Goal: Communication & Community: Answer question/provide support

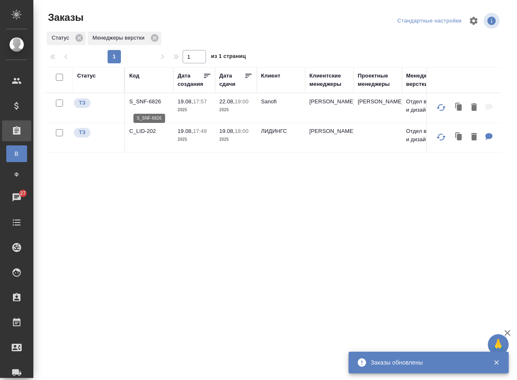
click at [150, 103] on p "S_SNF-6826" at bounding box center [149, 102] width 40 height 8
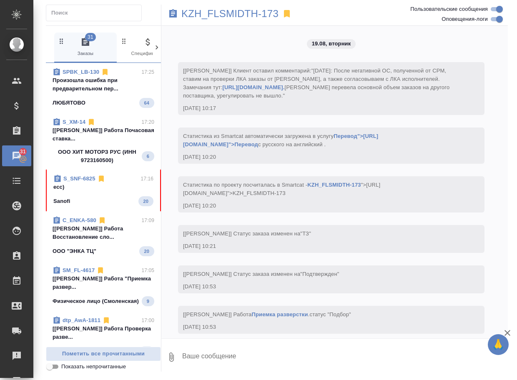
drag, startPoint x: 0, startPoint y: 0, endPoint x: 87, endPoint y: 200, distance: 217.8
click at [87, 200] on div "Sanofi 20" at bounding box center [103, 201] width 100 height 10
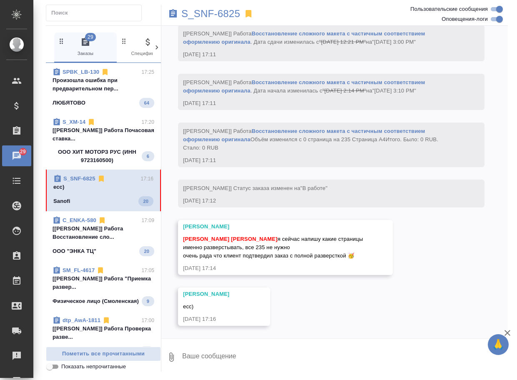
scroll to position [1995, 0]
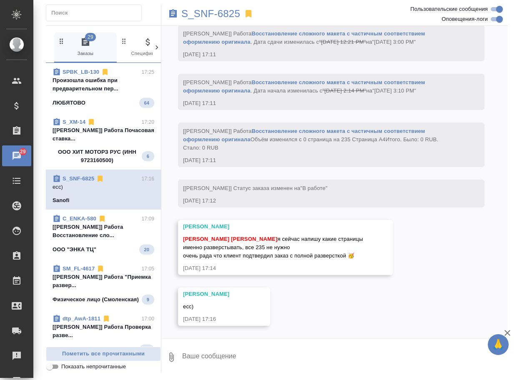
click at [228, 358] on textarea at bounding box center [344, 357] width 326 height 28
type textarea "о"
type textarea "напиши, плиз, в комментах к работе, когда запускать будешь"
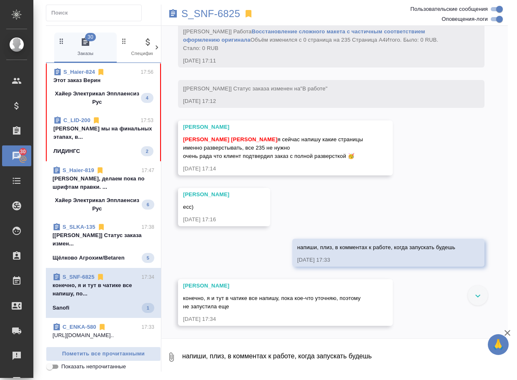
scroll to position [2095, 0]
click at [108, 88] on span "S_Haier-824 17:56 Этот заказ Верин Хайер Электрикал Эпплаенсиз Рус 4" at bounding box center [103, 87] width 100 height 38
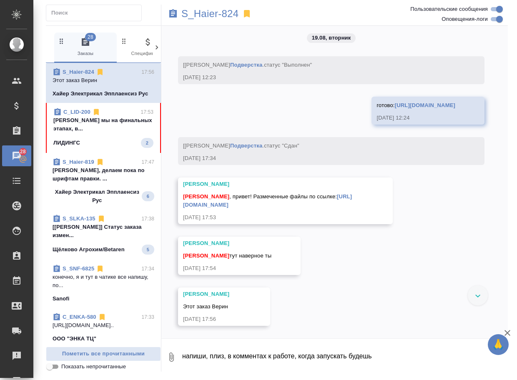
scroll to position [4830, 0]
click at [367, 301] on div "13.08, среда [Усманова Ольга] Клиент оставил комментарий: ">https://drive.awate…" at bounding box center [334, 182] width 346 height 313
click at [241, 349] on textarea "напиши, плиз, в комментах к работе, когда запускать будешь" at bounding box center [344, 357] width 326 height 28
type textarea "Привет, ловлю"
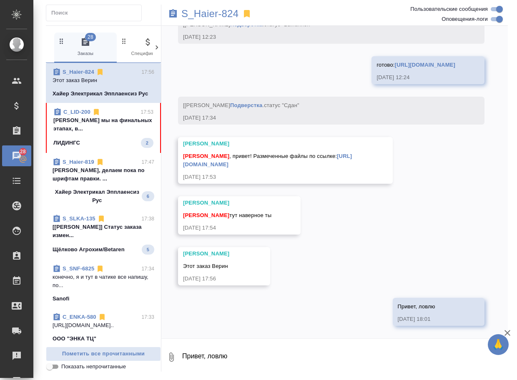
scroll to position [4922, 0]
click at [264, 163] on link "https://drive.awatera.com/s/7C7r9Kt7RxEa4N5" at bounding box center [267, 160] width 169 height 15
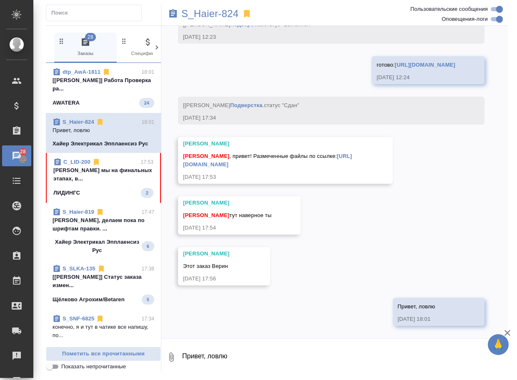
click at [93, 194] on span "C_LID-200 17:53 Арсеньева Вера мы на финальных этапах, в... ЛИДИНГС 2" at bounding box center [103, 178] width 100 height 40
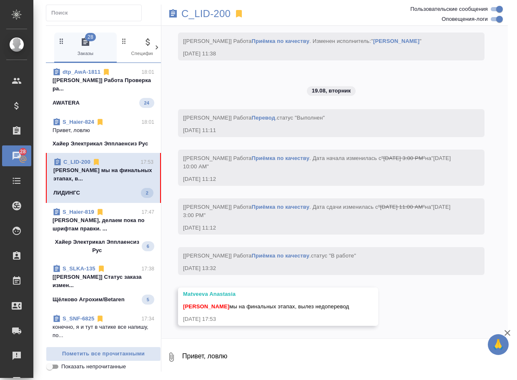
scroll to position [2409, 0]
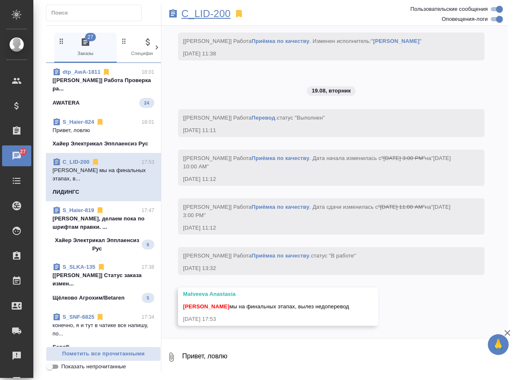
click at [215, 14] on p "C_LID-200" at bounding box center [205, 14] width 49 height 8
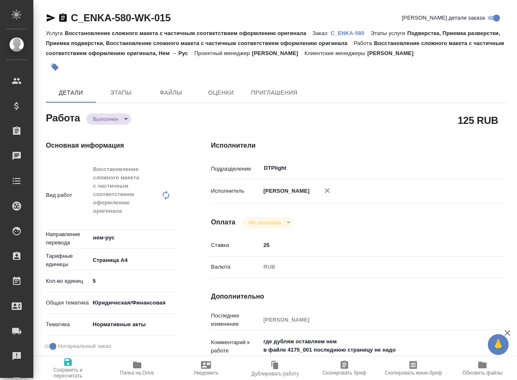
type textarea "x"
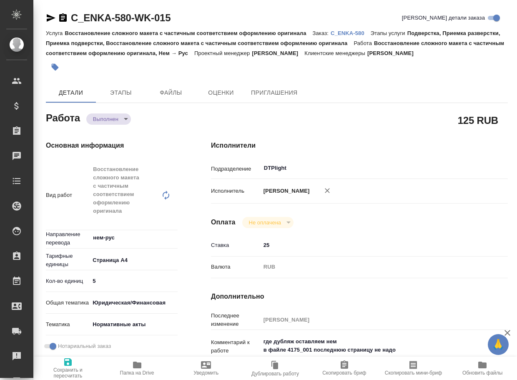
type textarea "x"
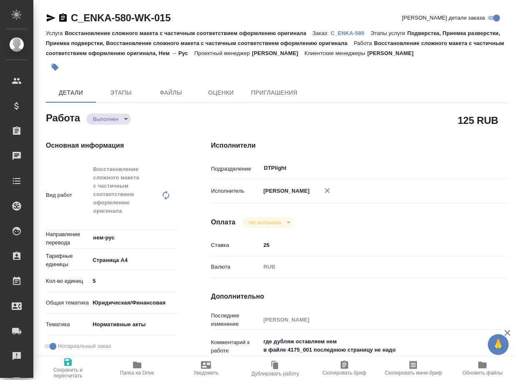
type textarea "x"
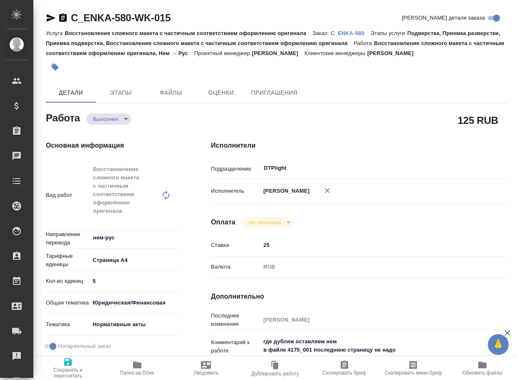
type textarea "x"
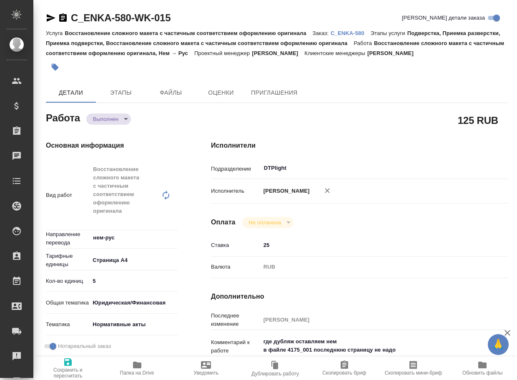
click at [130, 365] on span "Папка на Drive" at bounding box center [137, 368] width 59 height 16
type textarea "x"
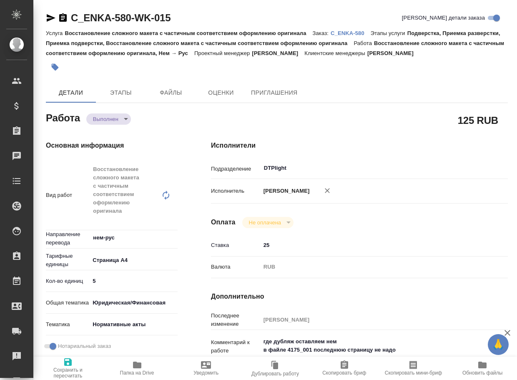
type textarea "x"
click at [105, 130] on body "🙏 .cls-1 fill:#fff; AWATERA Arsenyeva Vera Клиенты Спецификации Заказы 29 Чаты …" at bounding box center [258, 190] width 517 height 380
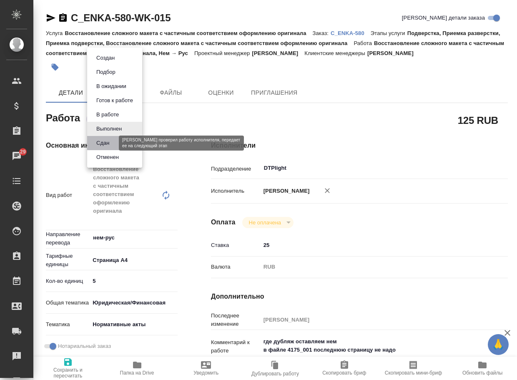
click at [111, 142] on button "Сдан" at bounding box center [103, 142] width 18 height 9
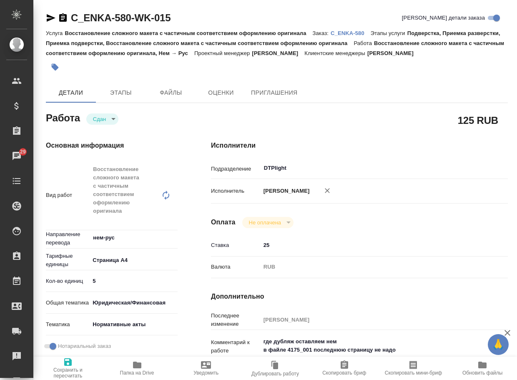
click at [362, 32] on p "C_ENKA-580" at bounding box center [350, 33] width 40 height 6
type textarea "x"
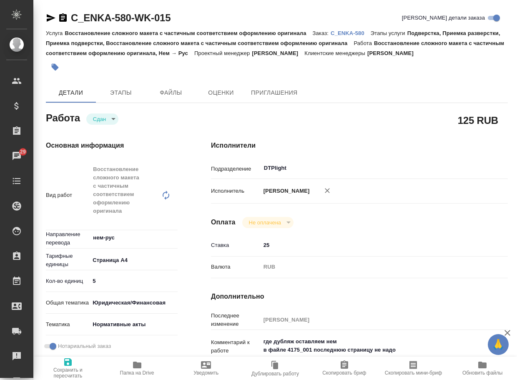
type textarea "x"
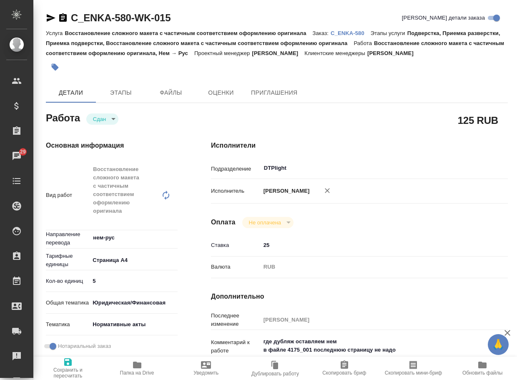
type textarea "x"
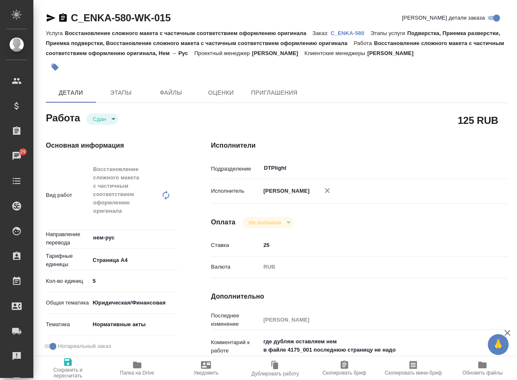
type textarea "x"
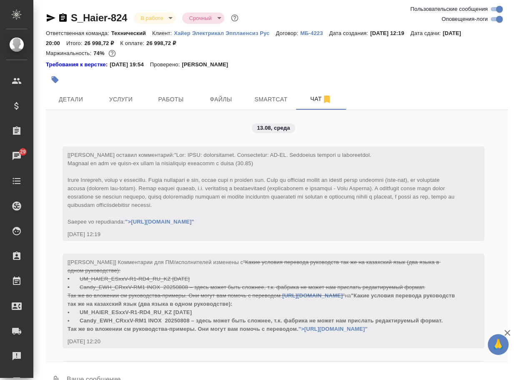
scroll to position [4498, 0]
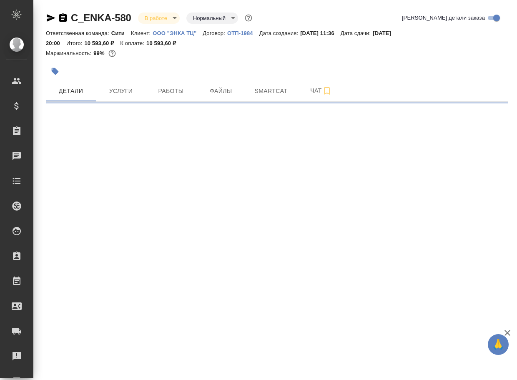
select select "RU"
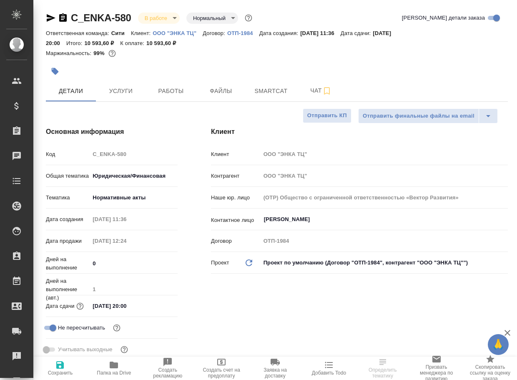
type textarea "x"
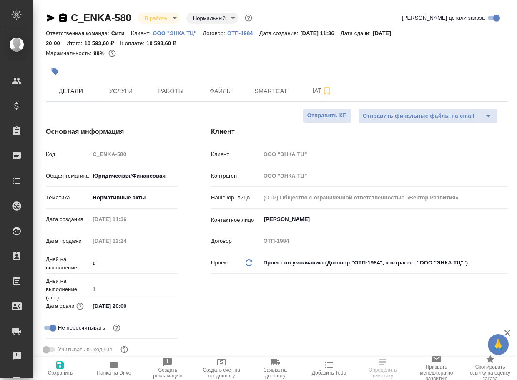
type textarea "x"
type input "[PERSON_NAME]"
type textarea "x"
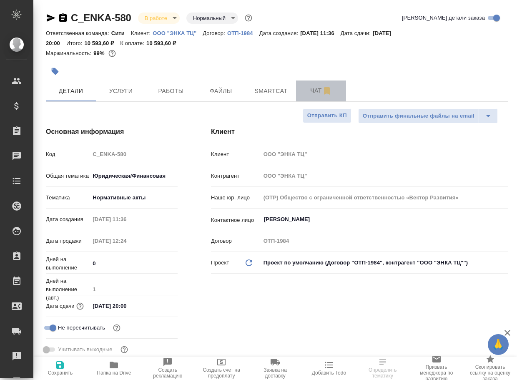
click at [313, 90] on span "Чат" at bounding box center [321, 90] width 40 height 10
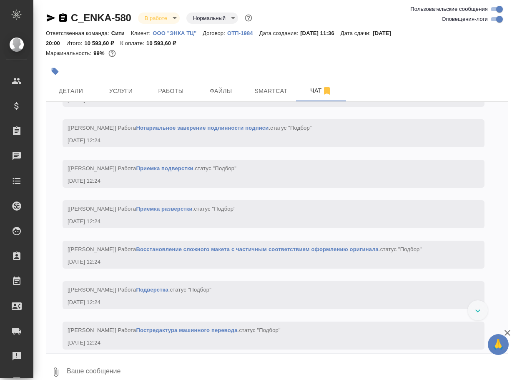
click at [140, 367] on textarea at bounding box center [287, 372] width 442 height 28
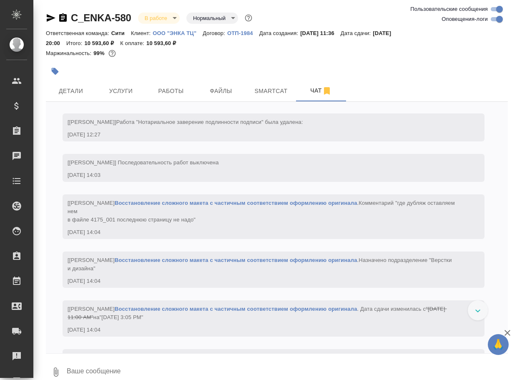
scroll to position [1486, 0]
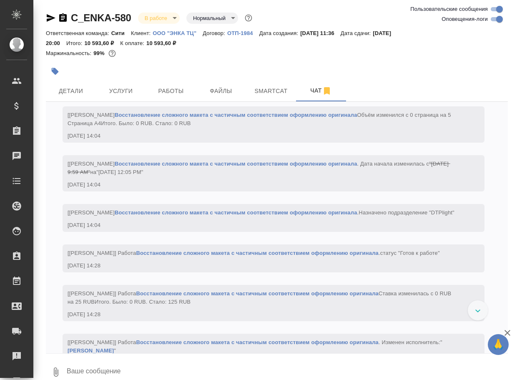
paste textarea "https://drive.awatera.com/apps/files/files/10140893?dir=/Shares/%D0%9E%D0%9E%D0…"
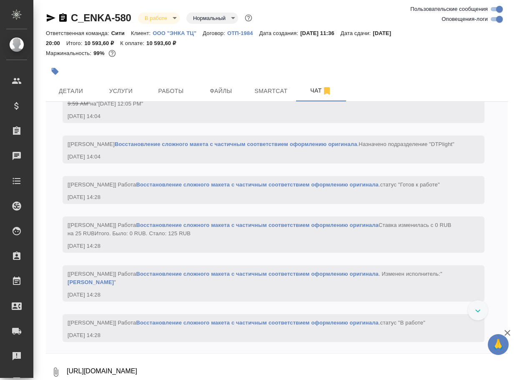
scroll to position [7, 0]
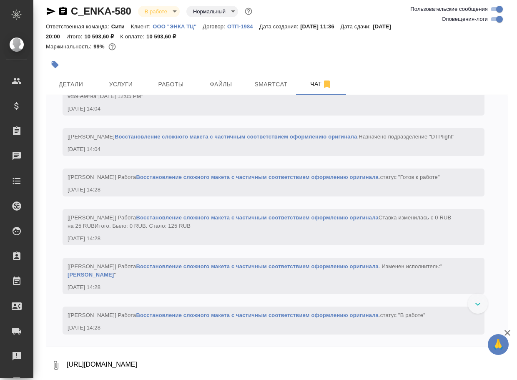
type textarea "https://drive.awatera.com/apps/files/files/10140893?dir=/Shares/%D0%9E%D0%9E%D0…"
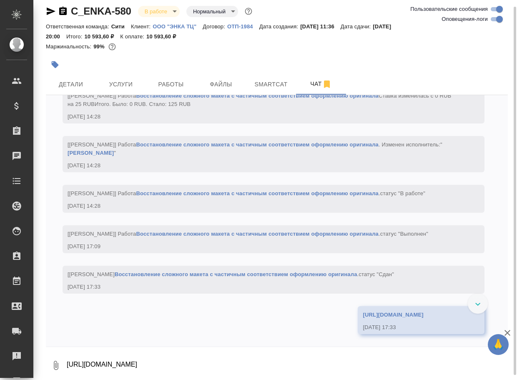
scroll to position [1666, 0]
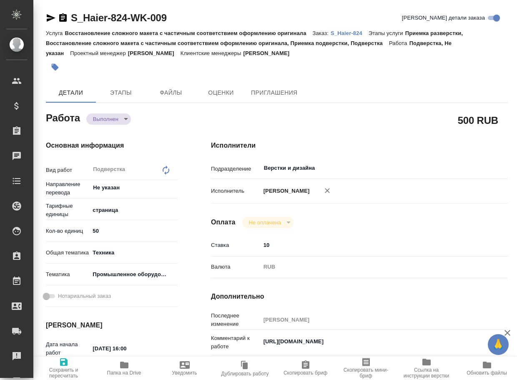
type textarea "x"
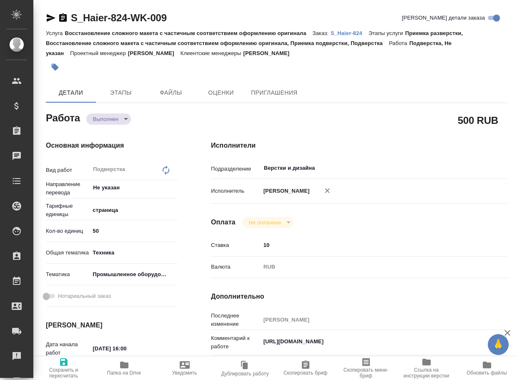
type textarea "x"
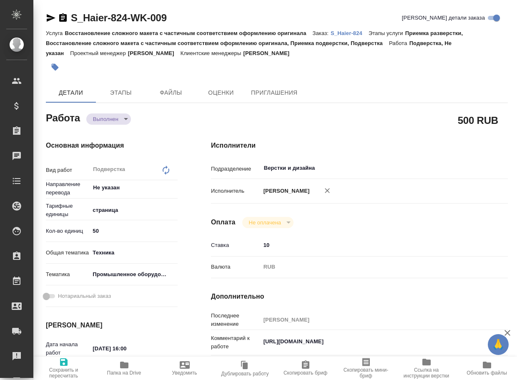
type textarea "x"
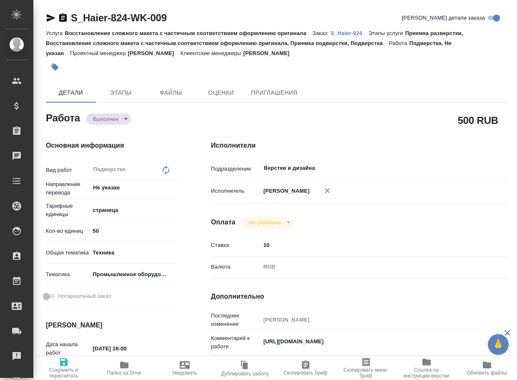
type textarea "x"
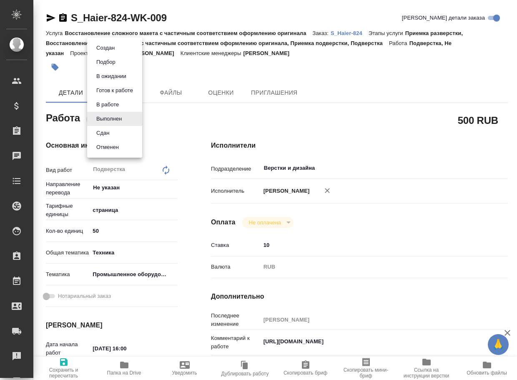
click at [103, 123] on body "🙏 .cls-1 fill:#fff; AWATERA Arsenyeva Vera Клиенты Спецификации Заказы Чаты Tod…" at bounding box center [258, 190] width 517 height 380
type textarea "x"
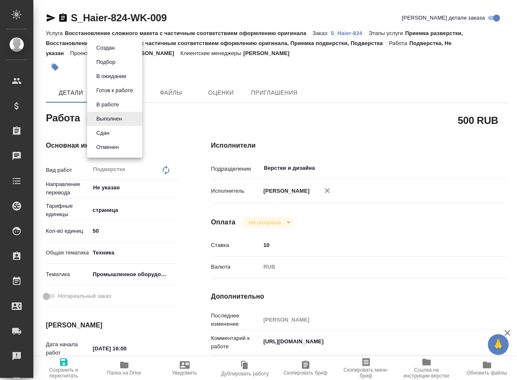
type textarea "x"
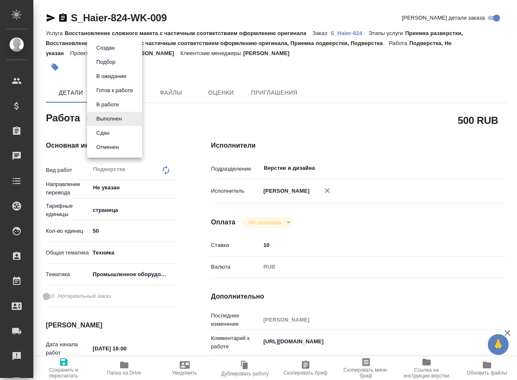
type textarea "x"
click at [104, 53] on button "Сдан" at bounding box center [105, 47] width 23 height 9
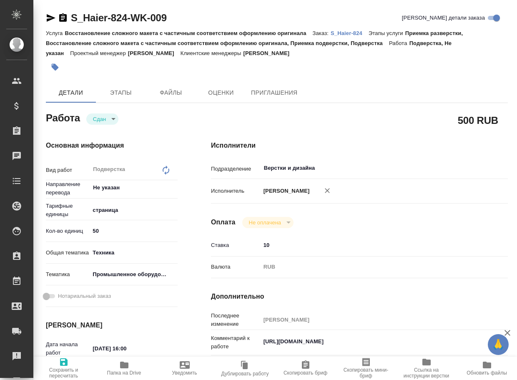
type textarea "x"
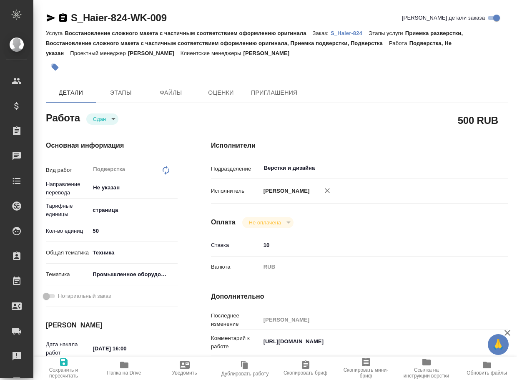
type textarea "x"
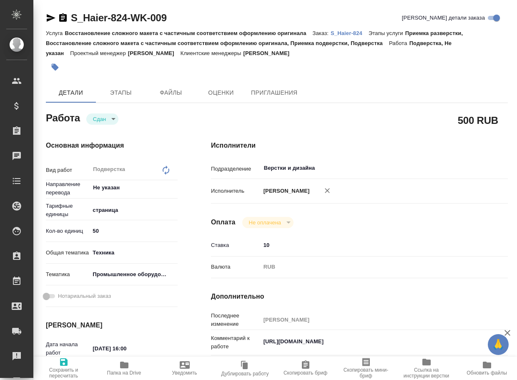
type textarea "x"
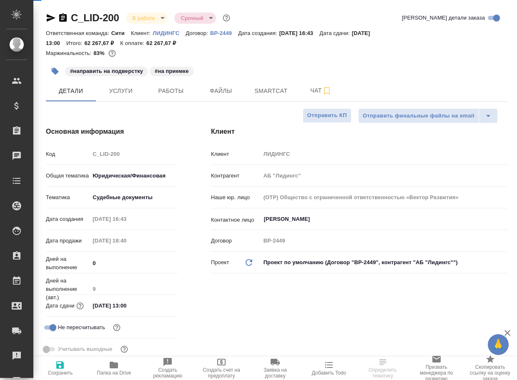
select select "RU"
type textarea "x"
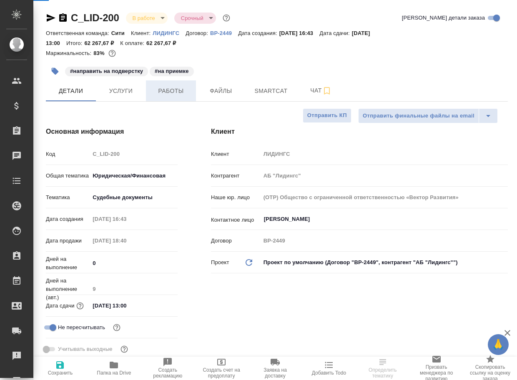
type textarea "x"
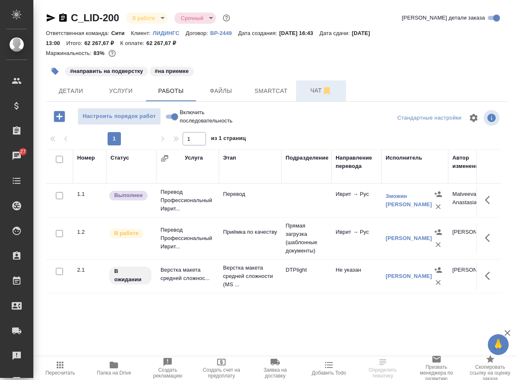
click at [308, 87] on span "Чат" at bounding box center [321, 90] width 40 height 10
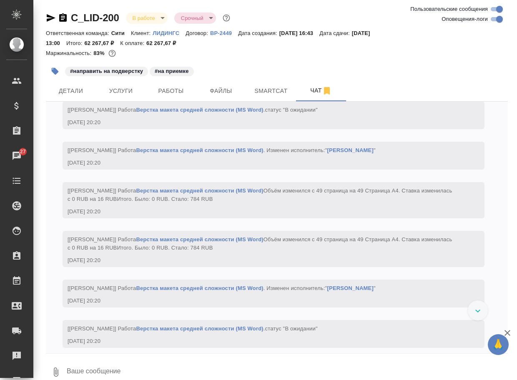
click at [145, 366] on textarea at bounding box center [287, 372] width 442 height 28
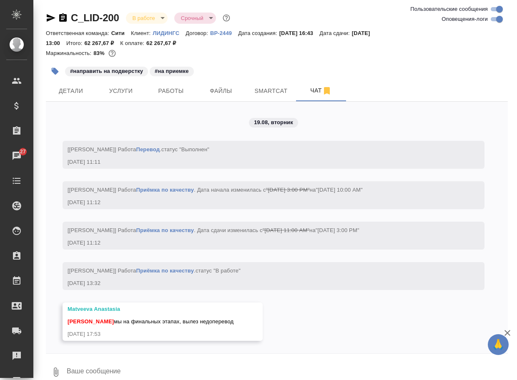
scroll to position [2303, 0]
type textarea "привет, ок, ждем"
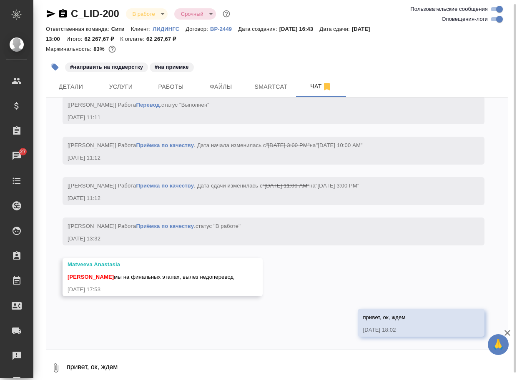
scroll to position [2343, 0]
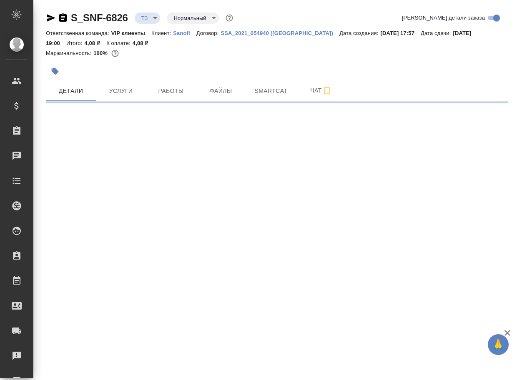
select select "RU"
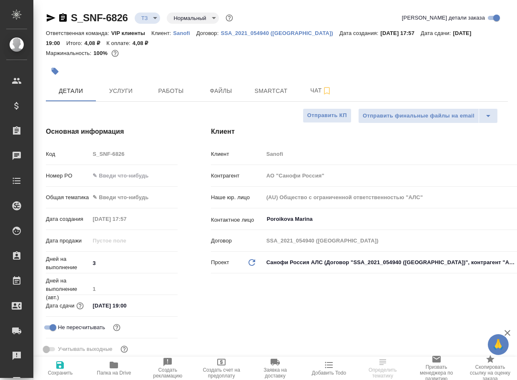
type textarea "x"
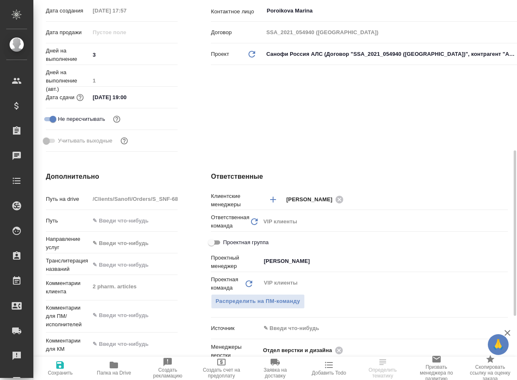
scroll to position [250, 0]
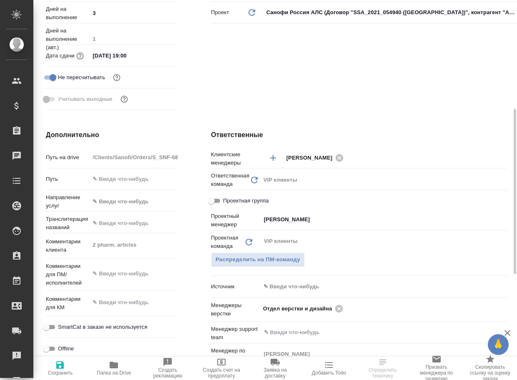
click at [114, 370] on span "Папка на Drive" at bounding box center [114, 373] width 34 height 6
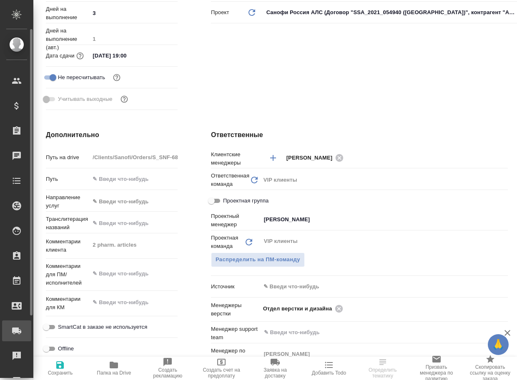
type textarea "x"
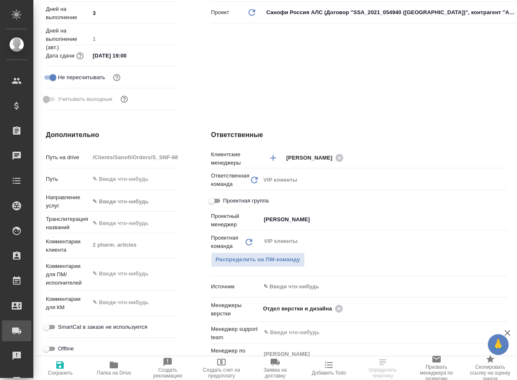
type textarea "x"
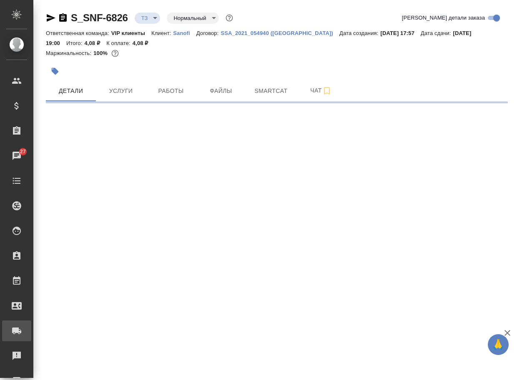
select select "RU"
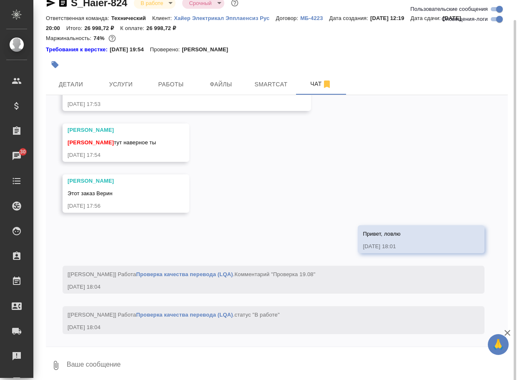
scroll to position [20, 0]
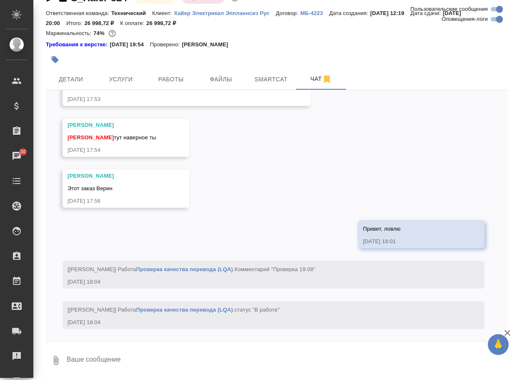
click at [58, 357] on icon "button" at bounding box center [56, 360] width 10 height 10
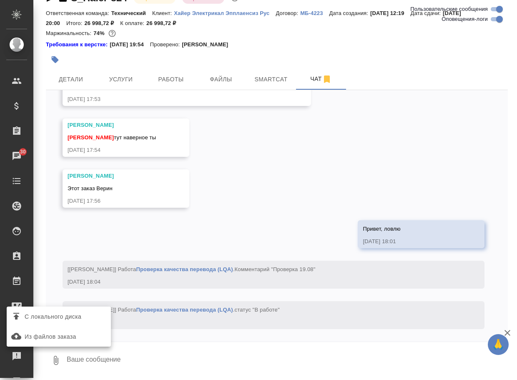
drag, startPoint x: 239, startPoint y: 176, endPoint x: 240, endPoint y: 180, distance: 4.2
click at [239, 176] on div at bounding box center [258, 190] width 517 height 380
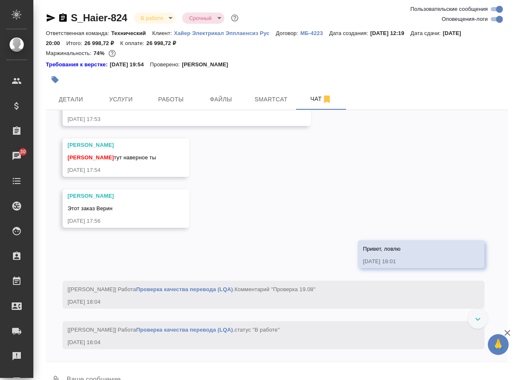
scroll to position [4612, 0]
click at [381, 18] on link "https://drive.awatera.com/apps/files/files/10141461?dir=/Shares/%D0%A5%D0%B0%D0…" at bounding box center [411, 15] width 60 height 6
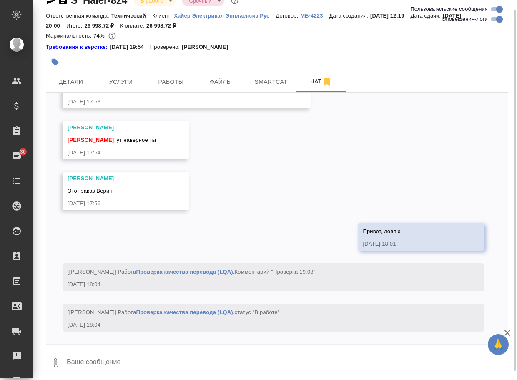
scroll to position [20, 0]
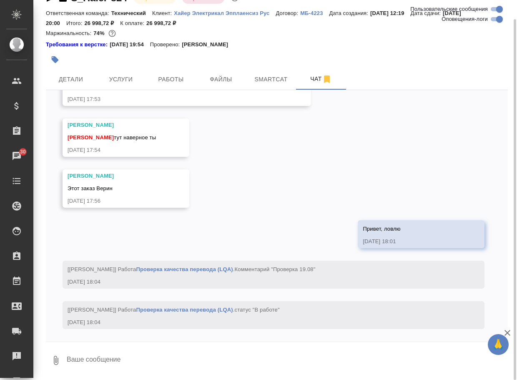
click at [120, 360] on textarea at bounding box center [287, 360] width 442 height 28
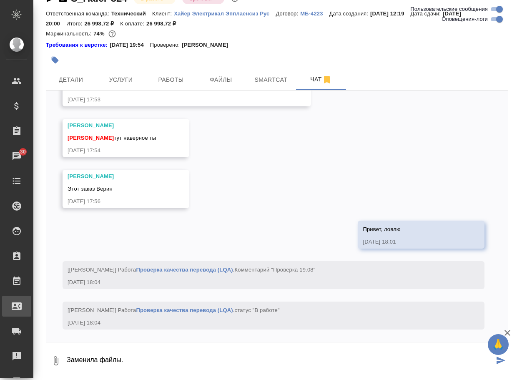
scroll to position [4820, 0]
click at [143, 363] on textarea "Заменила файлы." at bounding box center [280, 360] width 428 height 28
paste textarea "https://drive.awatera.com/apps/files/files/10141461?dir=/Shares/%D0%A5%D0%B0%D0…"
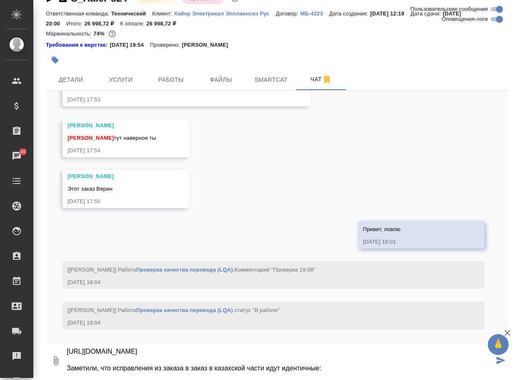
click at [361, 373] on textarea "Заменила файлы: https://drive.awatera.com/apps/files/files/10141461?dir=/Shares…" at bounding box center [280, 360] width 428 height 28
paste textarea "Заменяет МОДЕЛI на Үлгісі, вставляет съеденные при переводе тире и табуляторы."
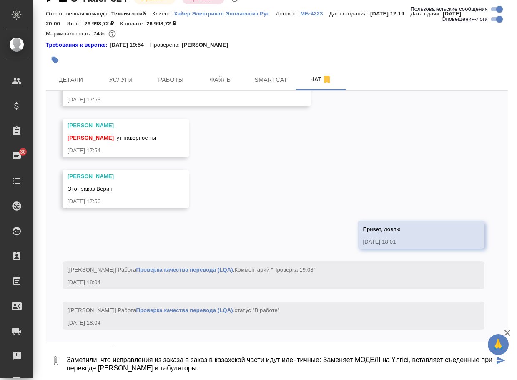
scroll to position [48, 0]
drag, startPoint x: 346, startPoint y: 360, endPoint x: 377, endPoint y: 360, distance: 31.3
click at [377, 360] on textarea "Заменила файлы: https://drive.awatera.com/apps/files/files/10141461?dir=/Shares…" at bounding box center [280, 360] width 428 height 28
click at [478, 362] on textarea "Заменила файлы: https://drive.awatera.com/apps/files/files/10141461?dir=/Shares…" at bounding box center [280, 360] width 428 height 28
click at [269, 369] on textarea "Заменила файлы: https://drive.awatera.com/apps/files/files/10141461?dir=/Shares…" at bounding box center [280, 360] width 428 height 28
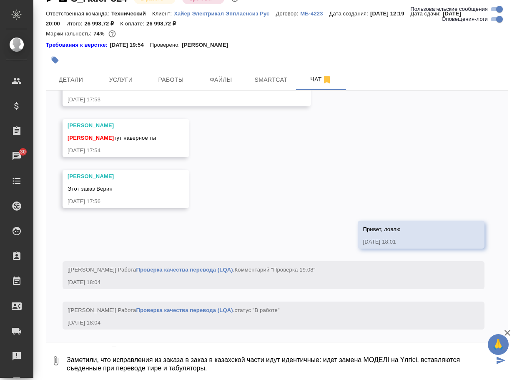
scroll to position [56, 0]
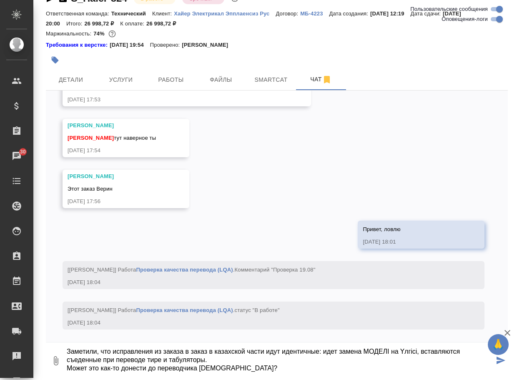
type textarea "Заменила файлы: https://drive.awatera.com/apps/files/files/10141461?dir=/Shares…"
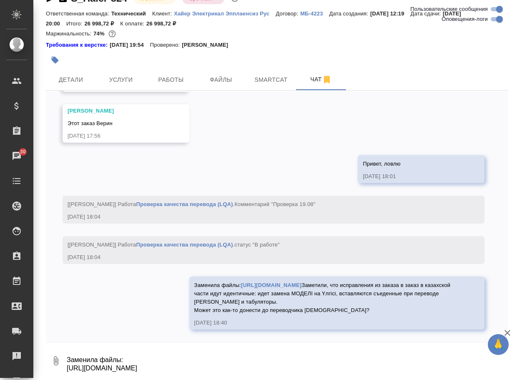
scroll to position [4936, 0]
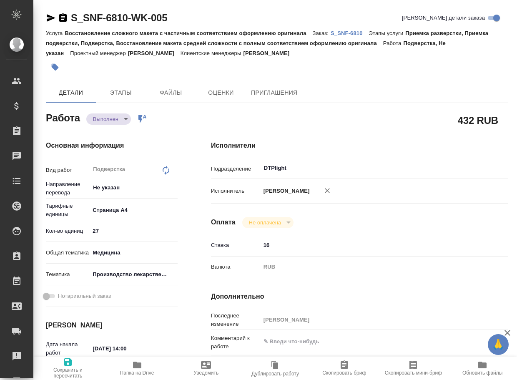
type textarea "x"
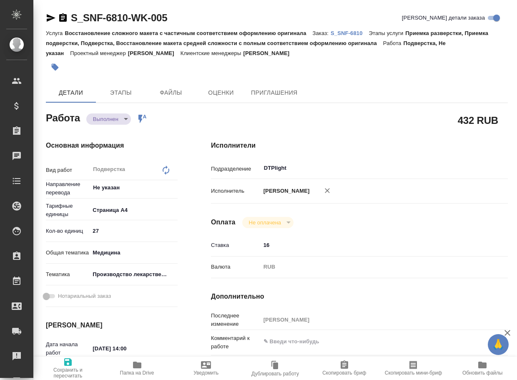
click at [137, 362] on icon "button" at bounding box center [137, 365] width 10 height 10
type textarea "x"
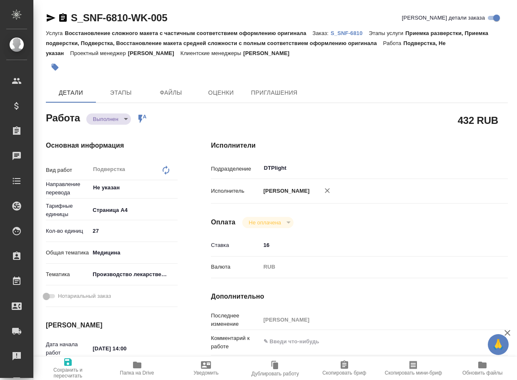
type textarea "x"
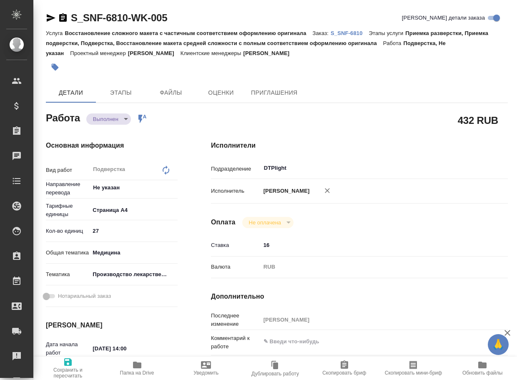
type textarea "x"
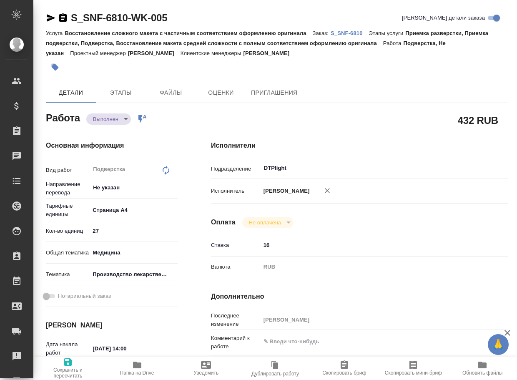
type textarea "x"
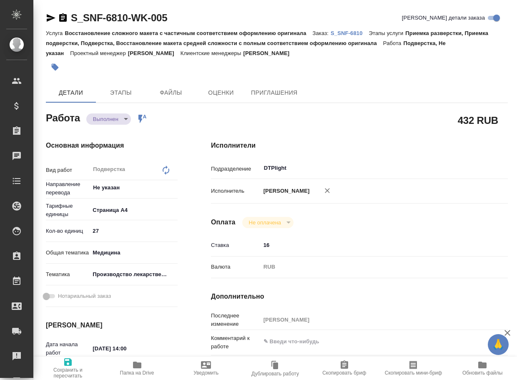
type textarea "x"
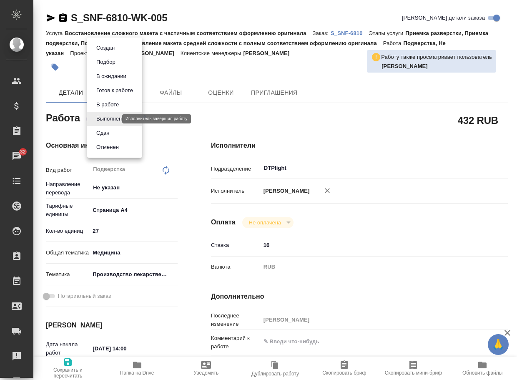
click at [110, 117] on body "🙏 .cls-1 fill:#fff; AWATERA Arsenyeva Vera Клиенты Спецификации Заказы 32 Чаты …" at bounding box center [258, 190] width 517 height 380
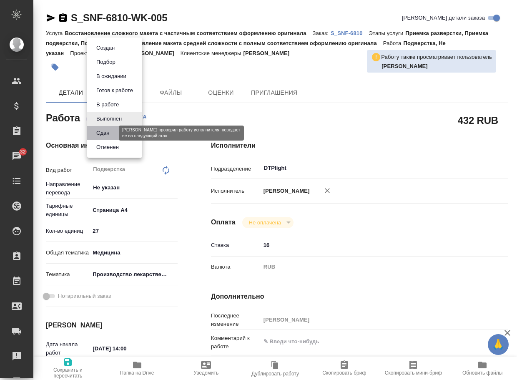
click at [106, 131] on button "Сдан" at bounding box center [103, 132] width 18 height 9
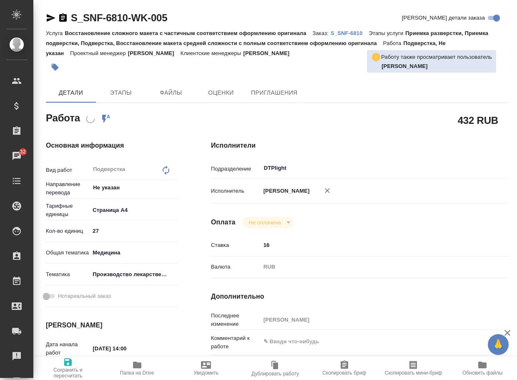
click at [355, 31] on p "S_SNF-6810" at bounding box center [349, 33] width 38 height 6
type textarea "x"
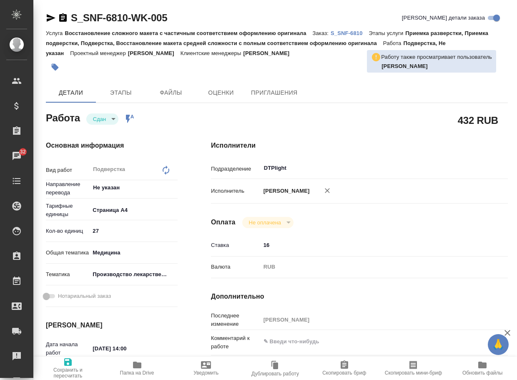
type textarea "x"
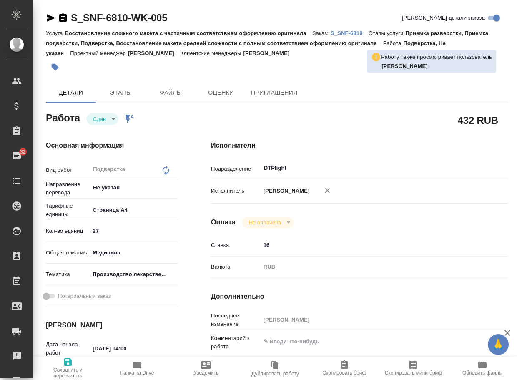
type textarea "x"
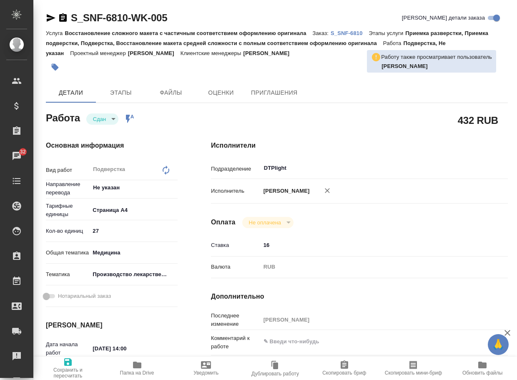
type textarea "x"
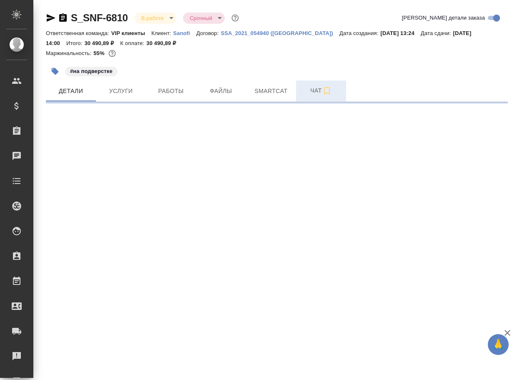
click at [318, 94] on span "Чат" at bounding box center [321, 90] width 40 height 10
select select "RU"
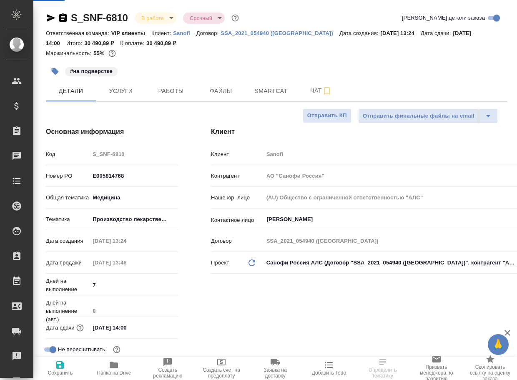
type textarea "x"
type input "[PERSON_NAME]"
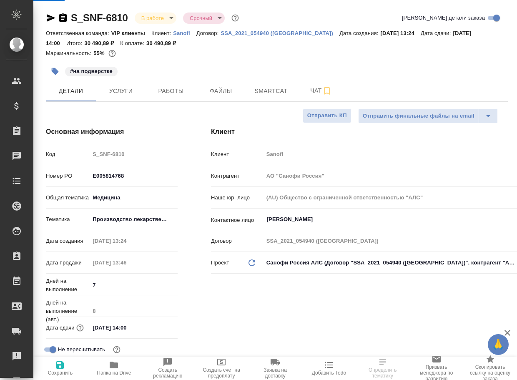
type textarea "x"
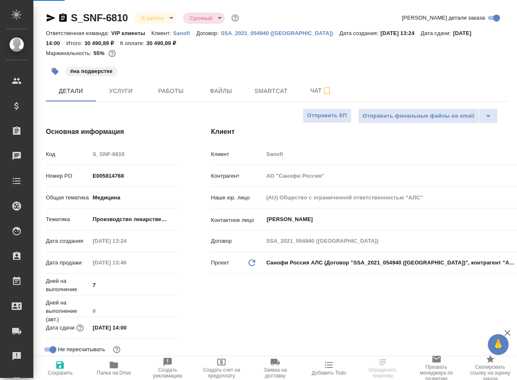
type textarea "x"
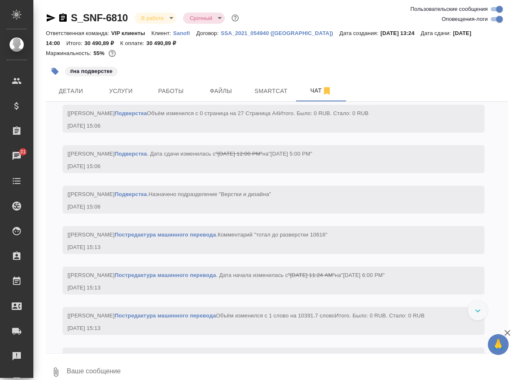
click at [139, 371] on textarea at bounding box center [287, 372] width 442 height 28
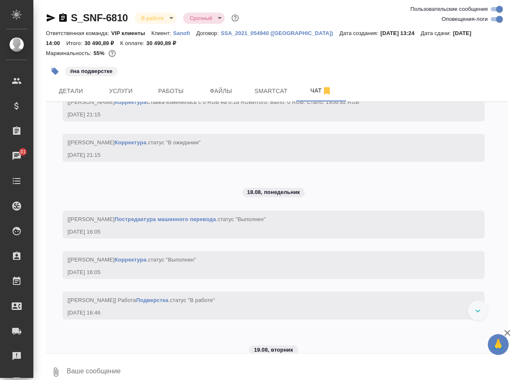
paste textarea "[URL][DOMAIN_NAME]"
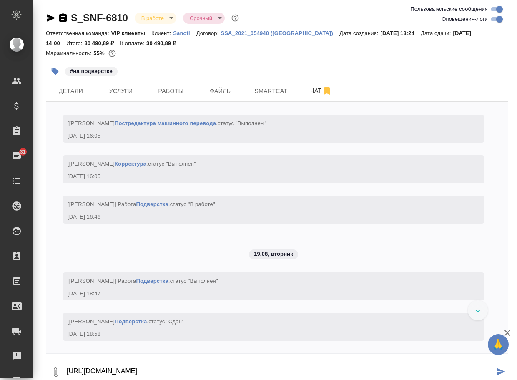
type textarea "[URL][DOMAIN_NAME]"
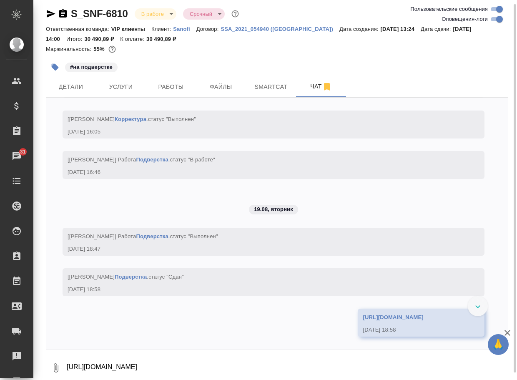
scroll to position [3292, 0]
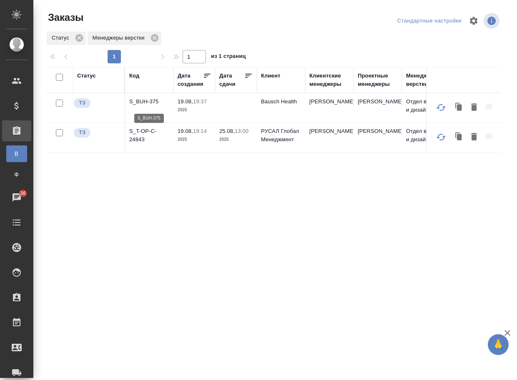
click at [152, 102] on p "S_BUH-375" at bounding box center [149, 102] width 40 height 8
click at [158, 101] on p "S_NVRT-5149" at bounding box center [149, 102] width 40 height 8
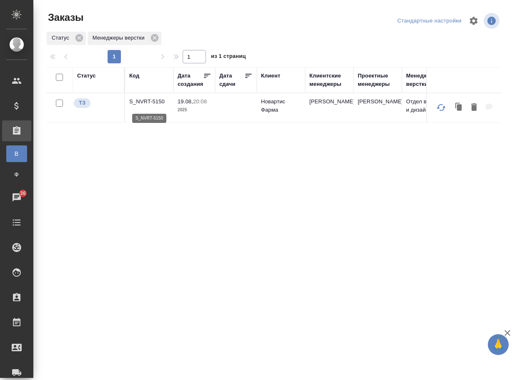
click at [160, 104] on p "S_NVRT-5150" at bounding box center [149, 102] width 40 height 8
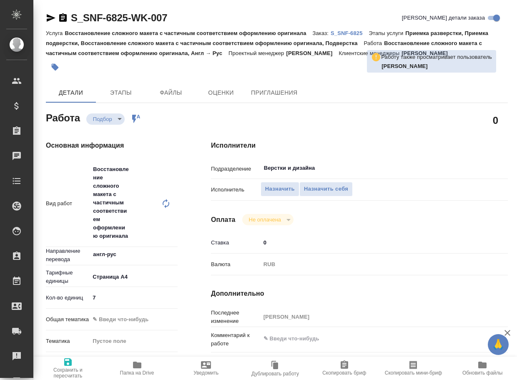
type textarea "x"
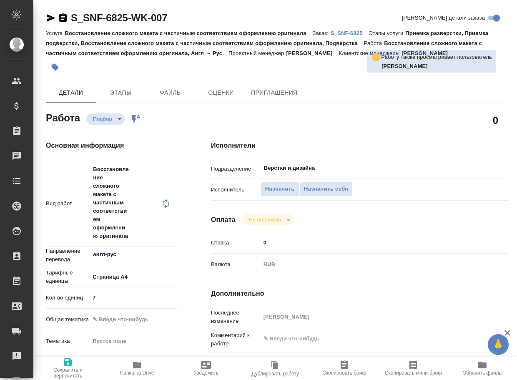
type textarea "x"
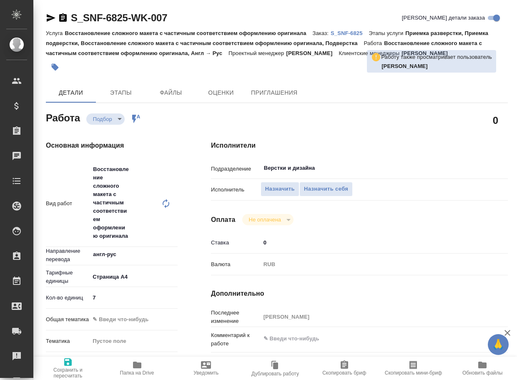
type textarea "x"
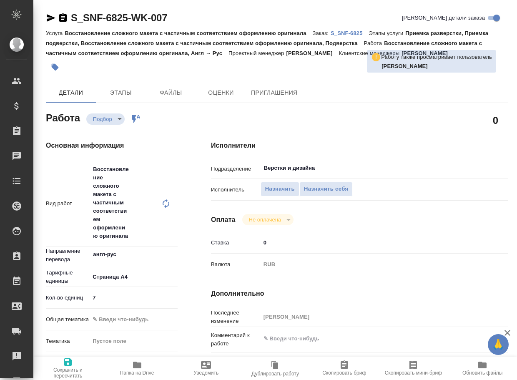
type textarea "x"
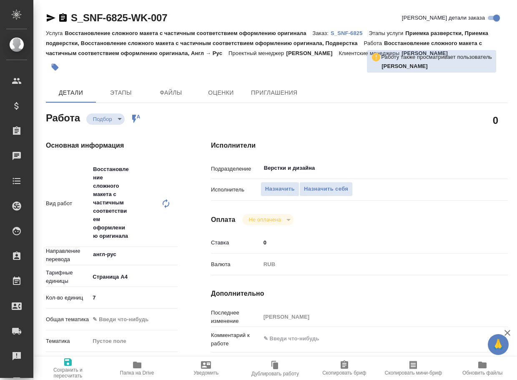
type textarea "x"
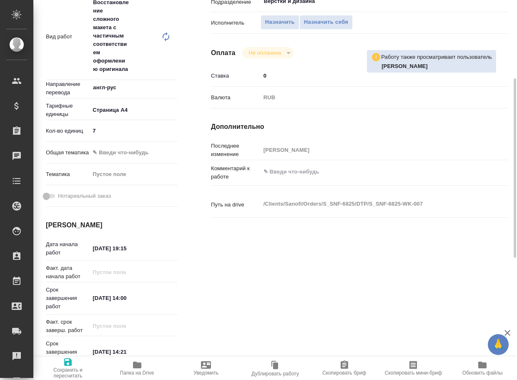
type textarea "x"
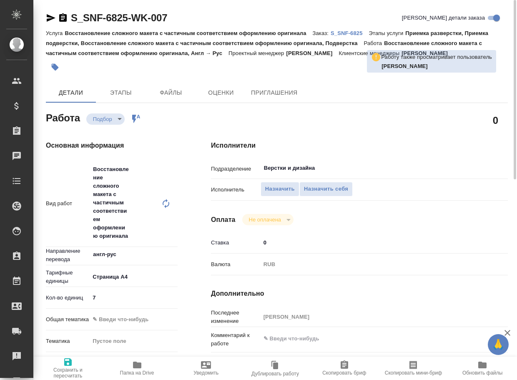
type textarea "x"
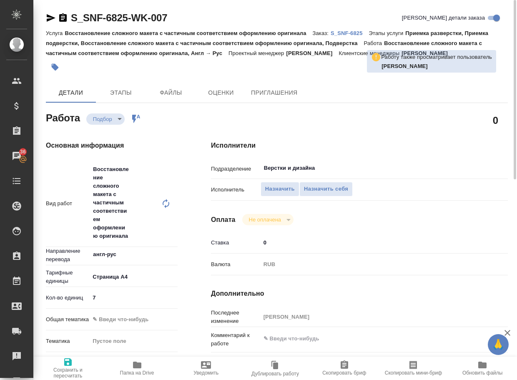
click at [352, 34] on p "S_SNF-6825" at bounding box center [349, 33] width 38 height 6
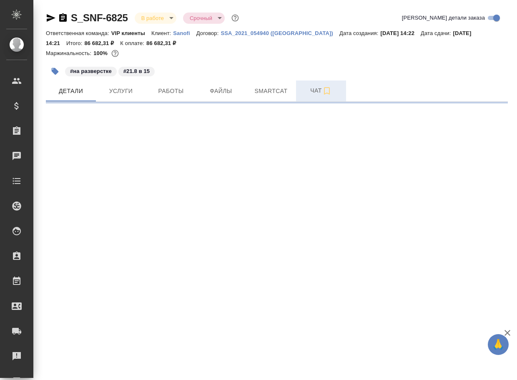
select select "RU"
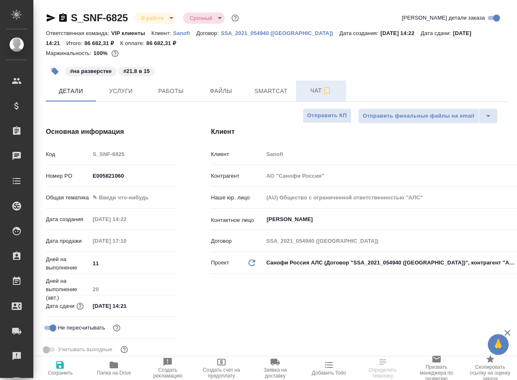
click at [316, 90] on span "Чат" at bounding box center [321, 90] width 40 height 10
type textarea "x"
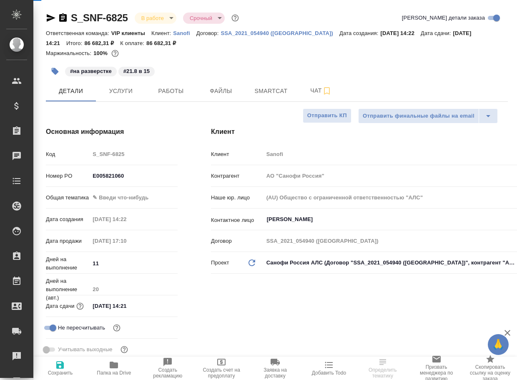
type textarea "x"
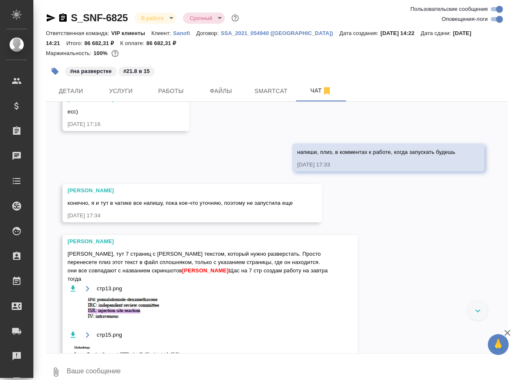
click at [492, 20] on input "Оповещения-логи" at bounding box center [499, 19] width 30 height 10
checkbox input "false"
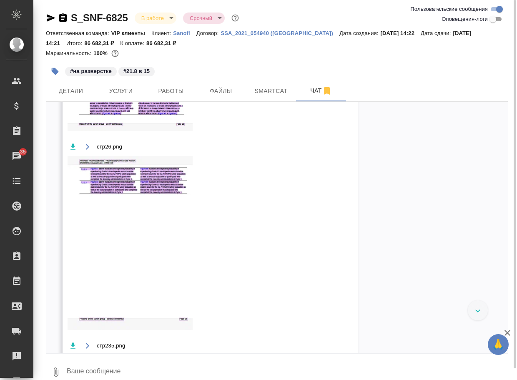
scroll to position [1652, 0]
click at [73, 92] on span "Детали" at bounding box center [71, 91] width 40 height 10
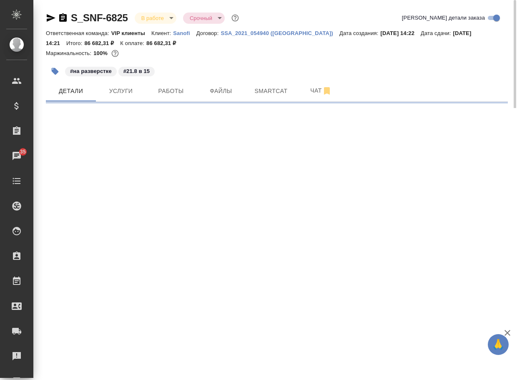
select select "RU"
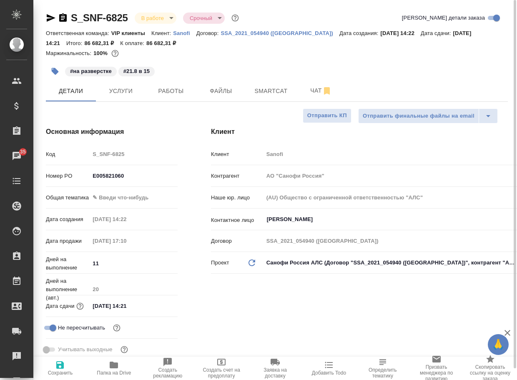
type textarea "x"
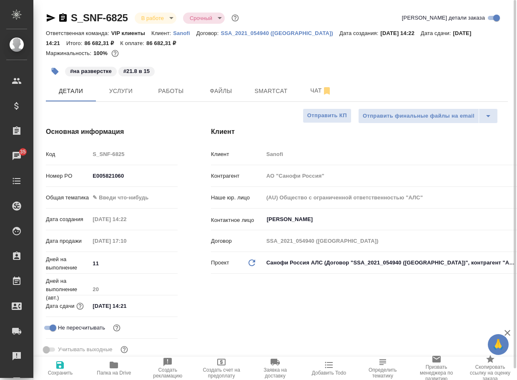
type textarea "x"
click at [320, 91] on span "Чат" at bounding box center [321, 90] width 40 height 10
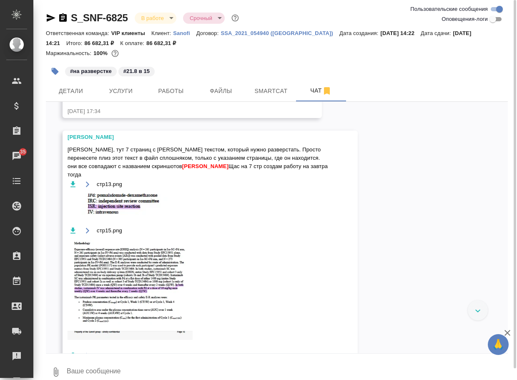
scroll to position [944, 0]
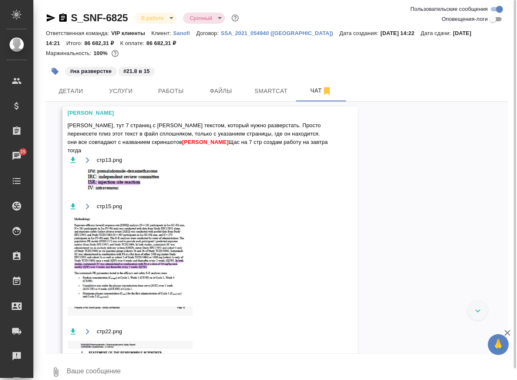
click at [72, 164] on icon "button" at bounding box center [73, 160] width 8 height 8
click at [74, 210] on icon "button" at bounding box center [73, 206] width 8 height 8
click at [73, 334] on icon "button" at bounding box center [72, 331] width 5 height 6
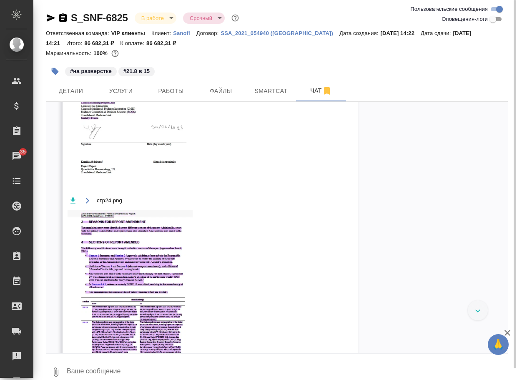
scroll to position [1235, 0]
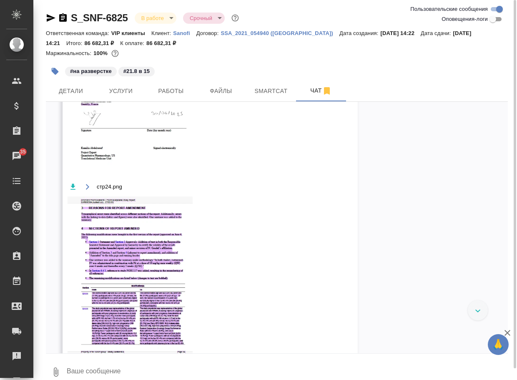
click at [72, 190] on icon "button" at bounding box center [72, 187] width 5 height 6
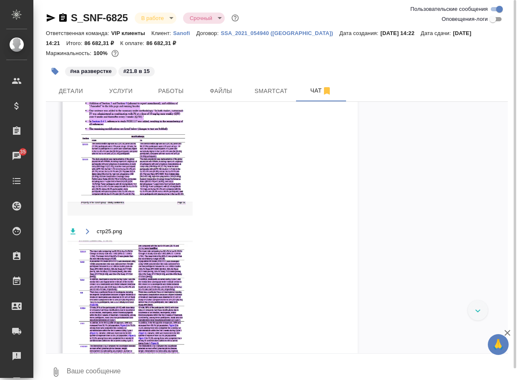
scroll to position [1402, 0]
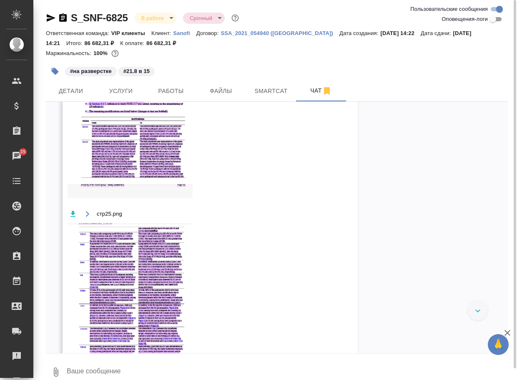
click at [74, 216] on icon "button" at bounding box center [72, 213] width 5 height 6
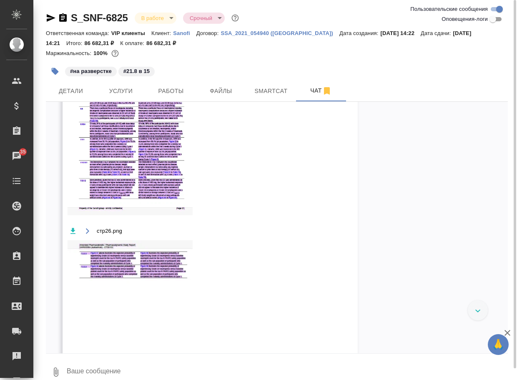
scroll to position [1569, 0]
click at [76, 235] on icon "button" at bounding box center [73, 230] width 8 height 8
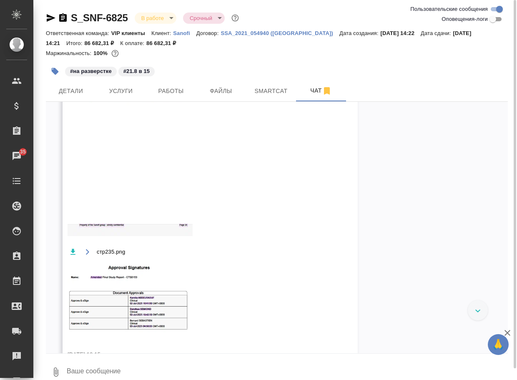
scroll to position [1777, 0]
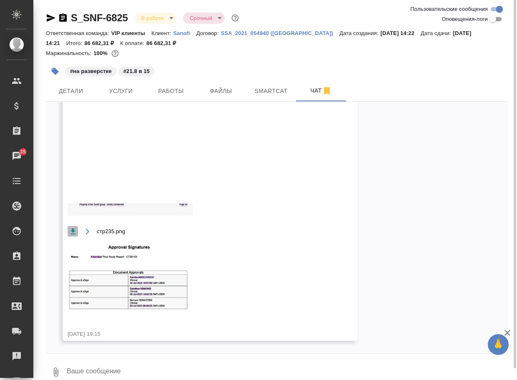
click at [73, 229] on icon "button" at bounding box center [72, 231] width 5 height 6
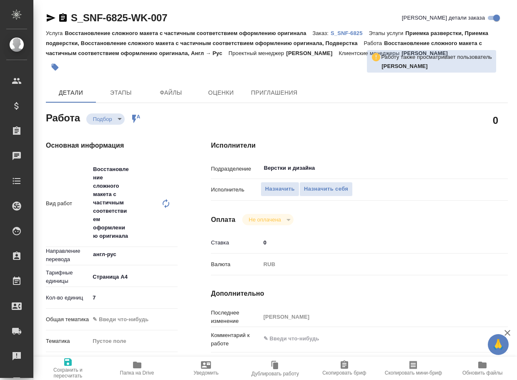
type textarea "x"
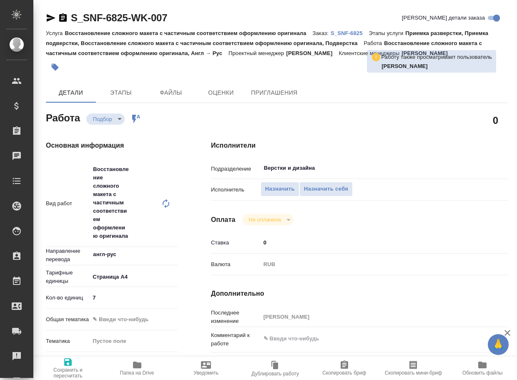
type textarea "x"
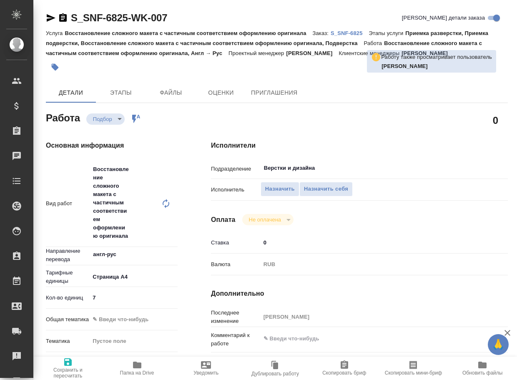
type textarea "x"
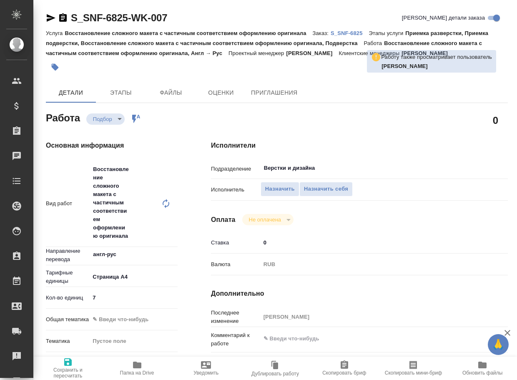
type textarea "x"
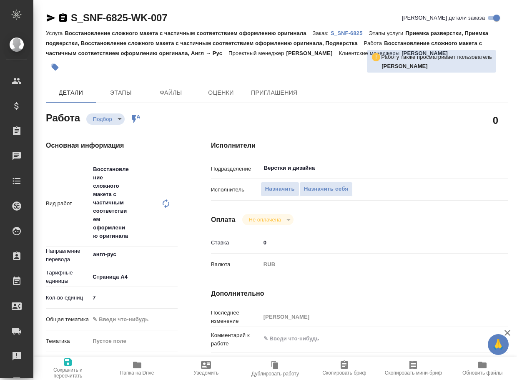
type textarea "x"
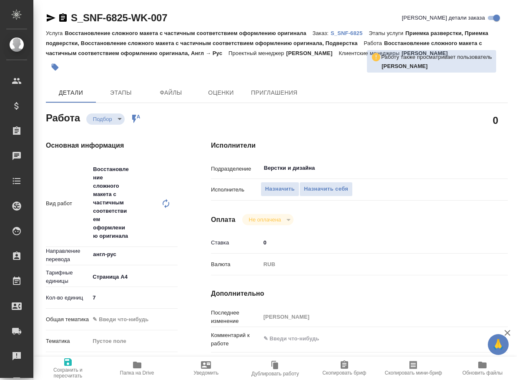
type textarea "x"
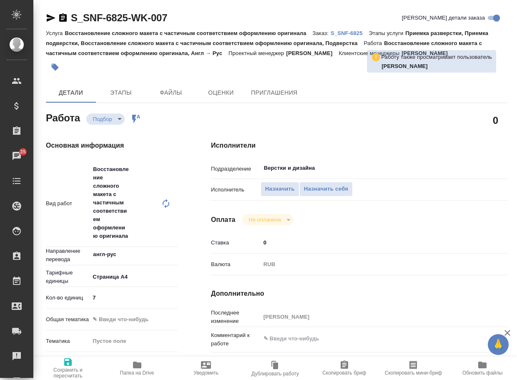
type textarea "x"
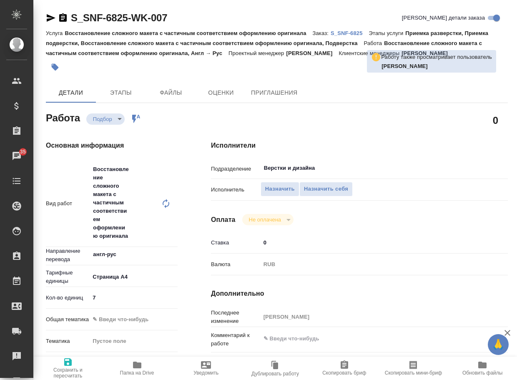
type textarea "x"
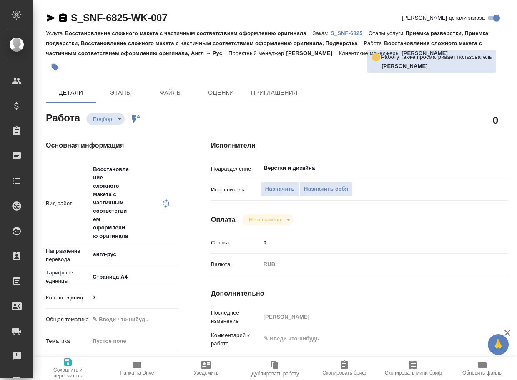
type textarea "x"
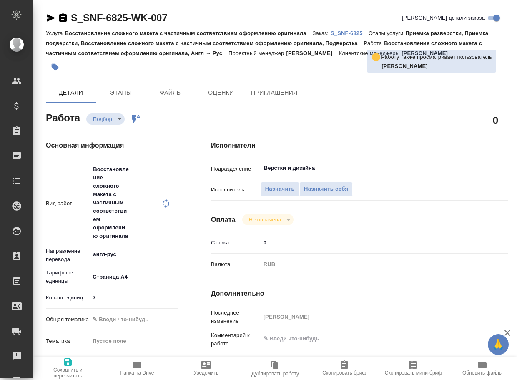
type textarea "x"
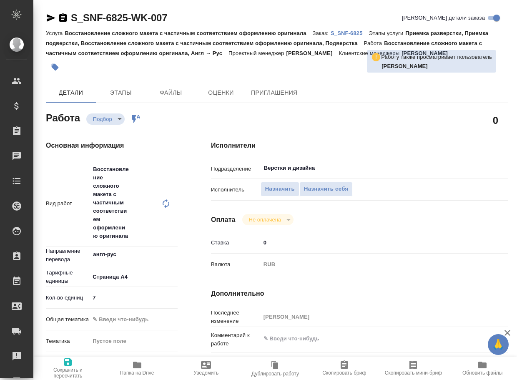
type textarea "x"
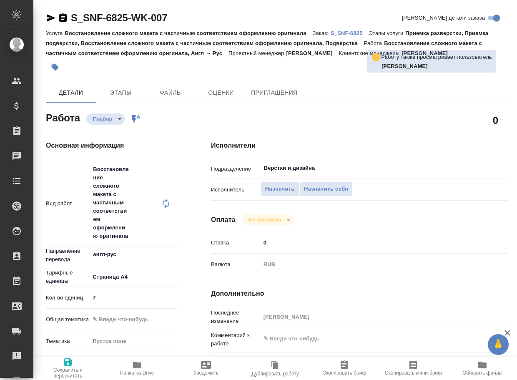
type textarea "x"
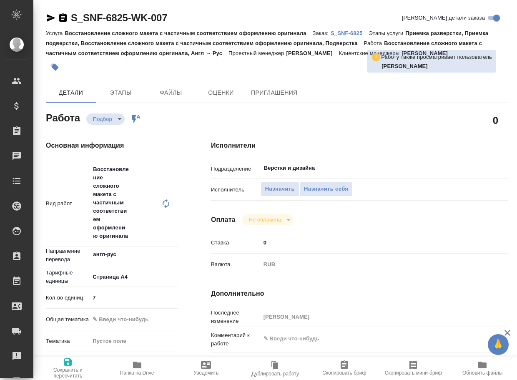
type textarea "x"
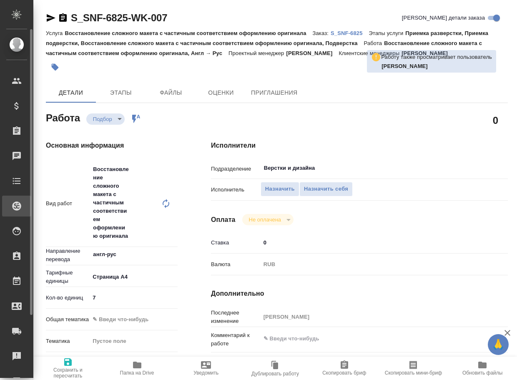
type textarea "x"
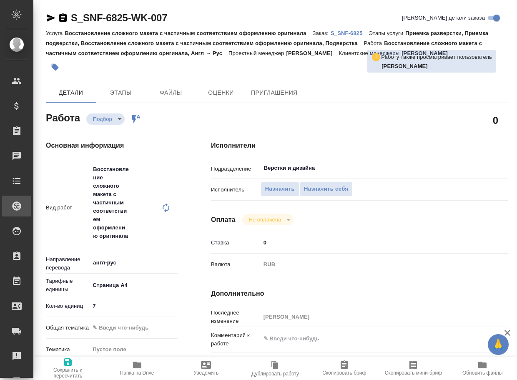
type textarea "x"
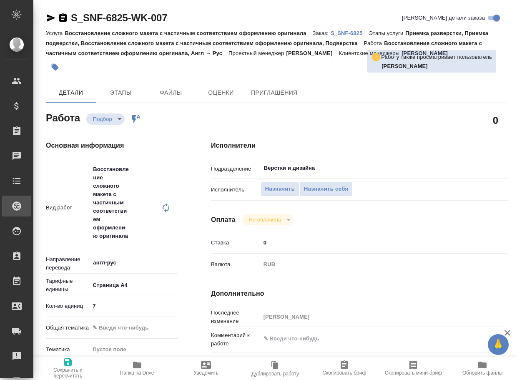
type textarea "x"
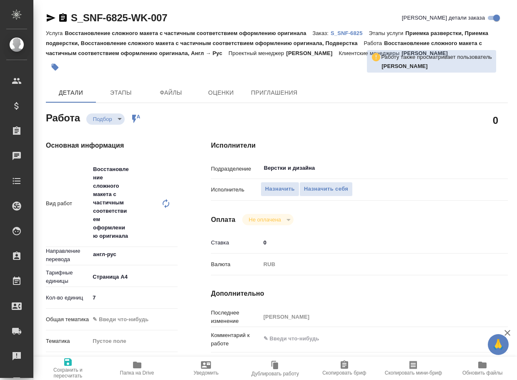
type textarea "x"
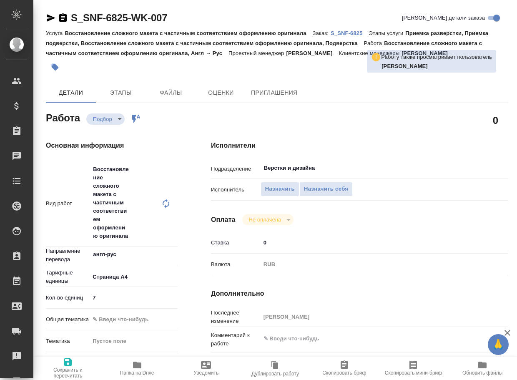
type textarea "x"
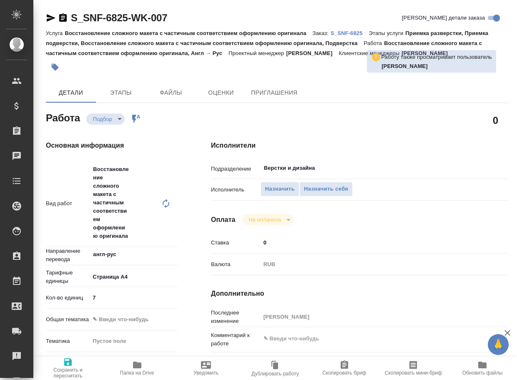
type textarea "x"
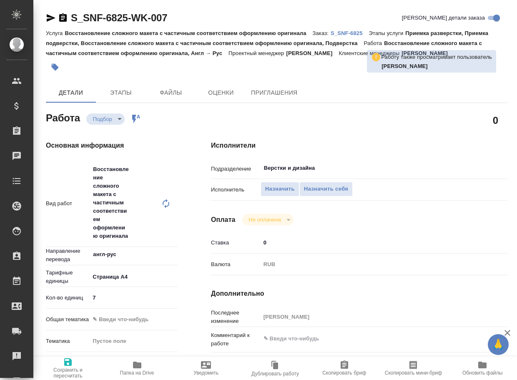
type textarea "x"
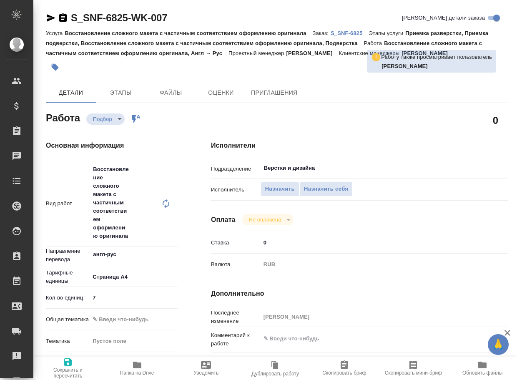
type textarea "x"
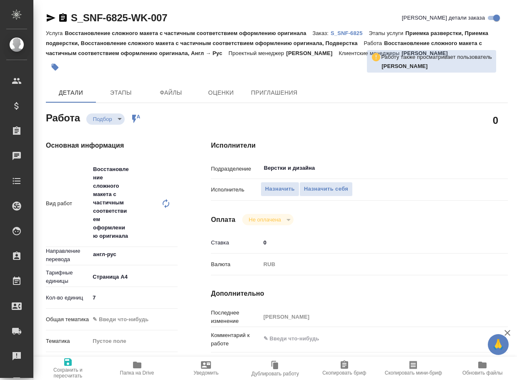
type textarea "x"
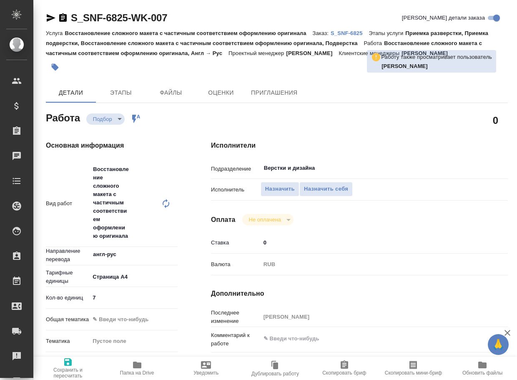
type textarea "x"
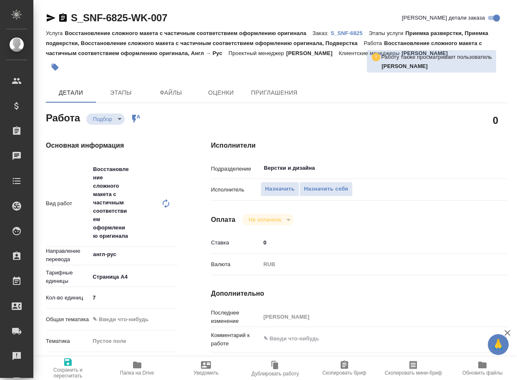
type textarea "x"
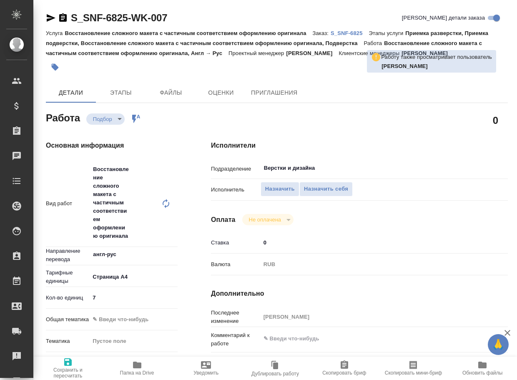
type textarea "x"
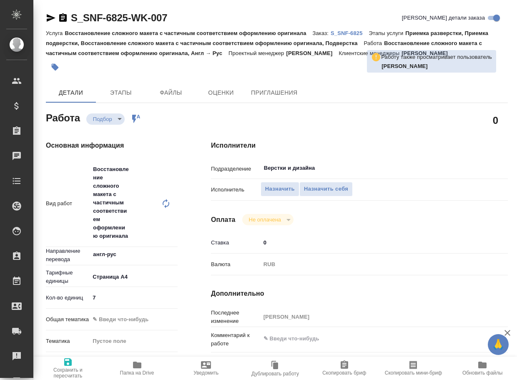
type textarea "x"
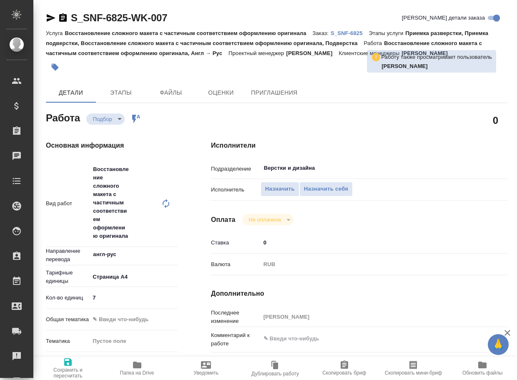
type textarea "x"
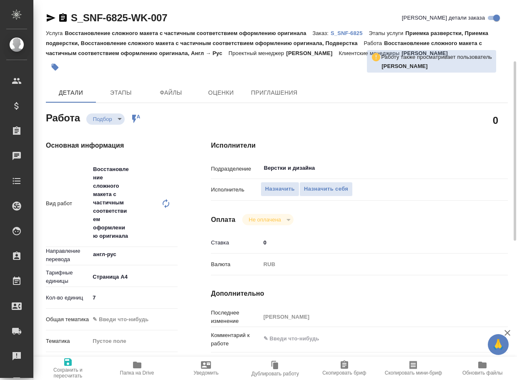
scroll to position [42, 0]
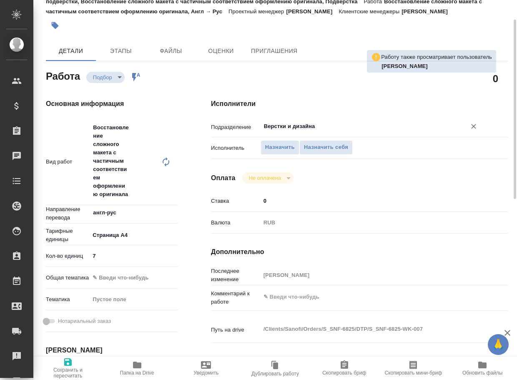
type textarea "x"
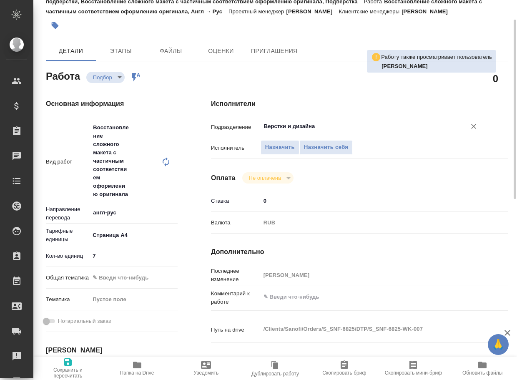
click at [323, 126] on input "Верстки и дизайна" at bounding box center [358, 126] width 190 height 10
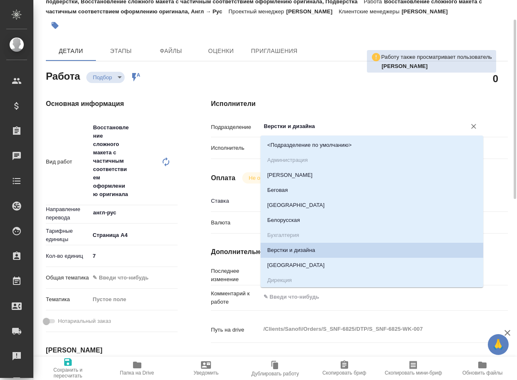
type input "d"
type textarea "x"
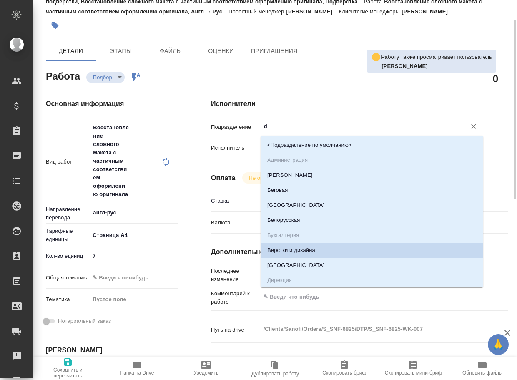
type textarea "x"
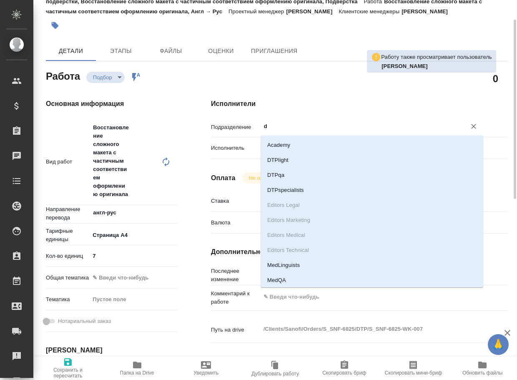
type input "dt"
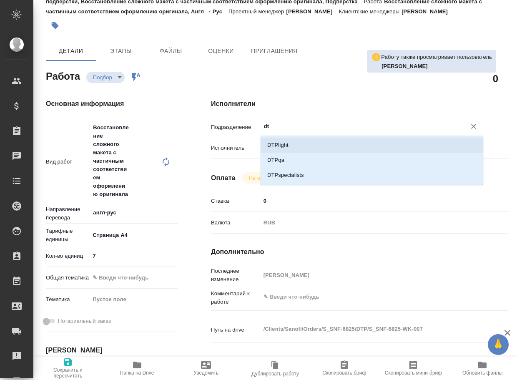
click at [316, 142] on li "DTPlight" at bounding box center [371, 145] width 223 height 15
type textarea "x"
type input "DTPlight"
type textarea "x"
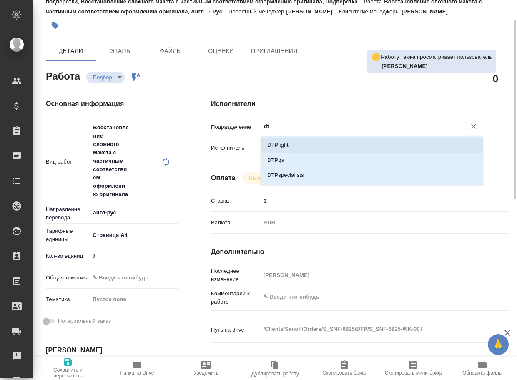
type textarea "x"
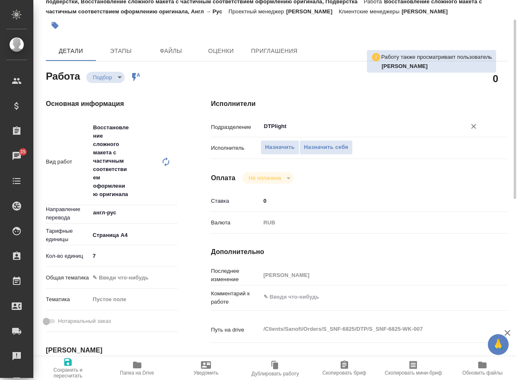
type input "DTPlight"
type textarea "x"
click at [297, 298] on textarea at bounding box center [372, 297] width 222 height 14
type textarea "x"
type textarea "и"
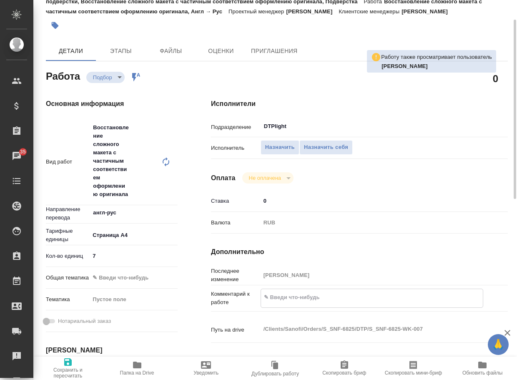
type textarea "x"
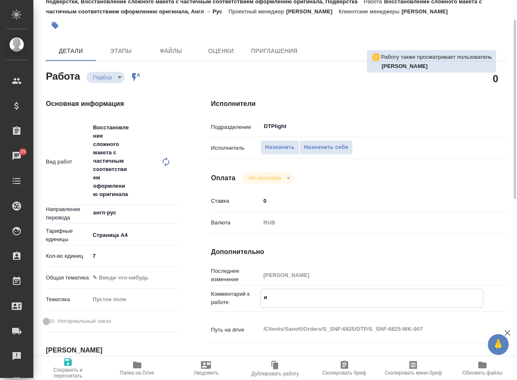
type textarea "из"
type textarea "x"
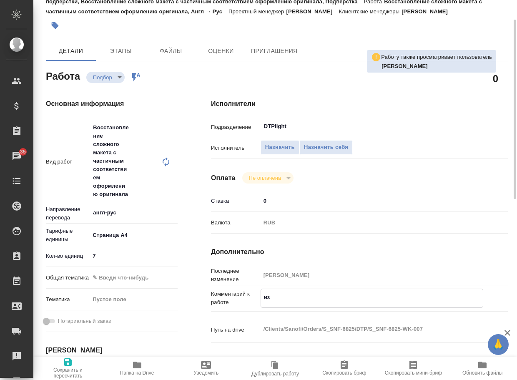
type textarea "x"
type textarea "изщ"
type textarea "x"
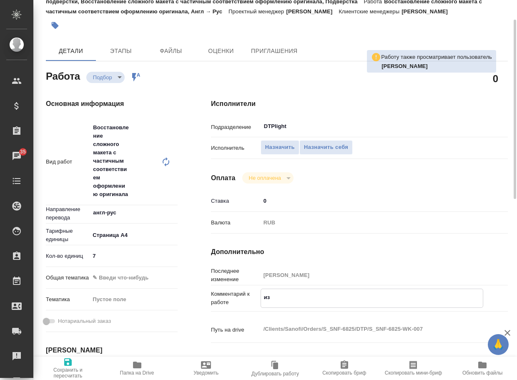
type textarea "x"
type textarea "изщ"
type textarea "x"
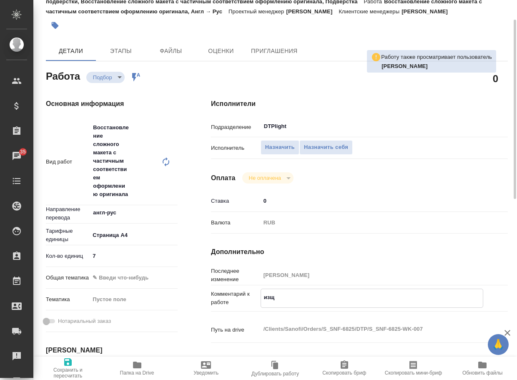
type textarea "x"
type textarea "изщ"
type textarea "x"
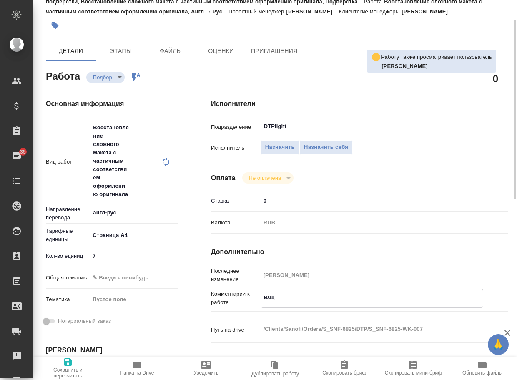
type textarea "x"
type textarea "из"
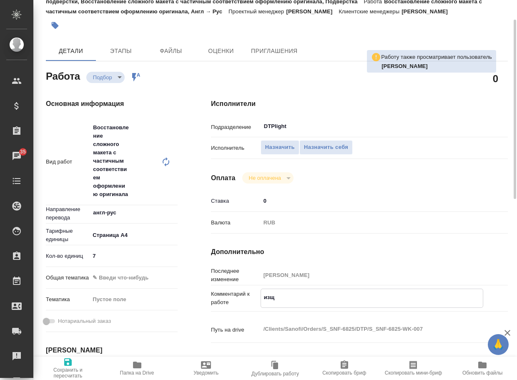
type textarea "x"
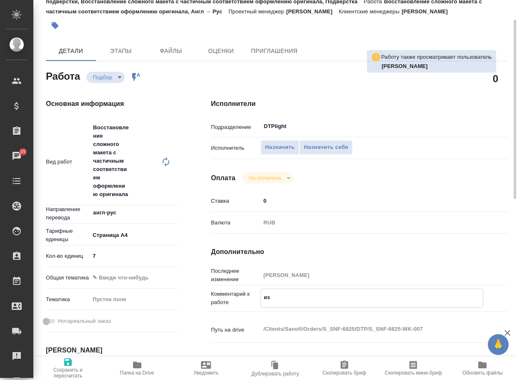
type textarea "из"
type textarea "x"
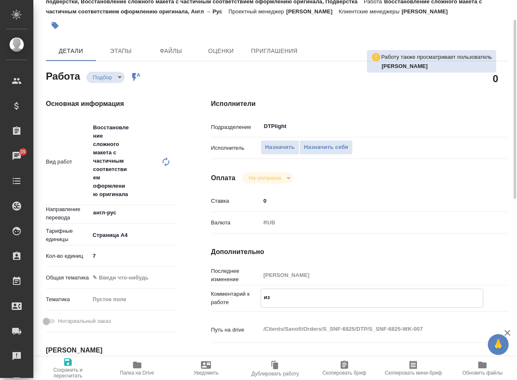
type textarea "x"
type textarea "из ф"
type textarea "x"
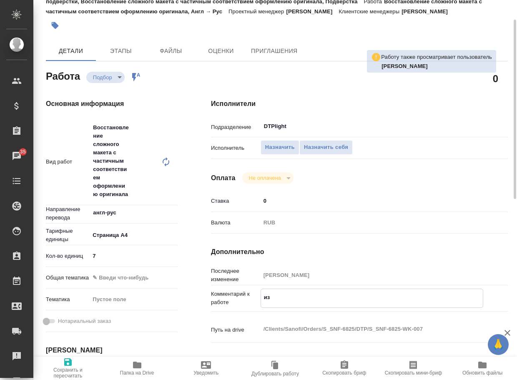
type textarea "x"
type textarea "из фа"
type textarea "x"
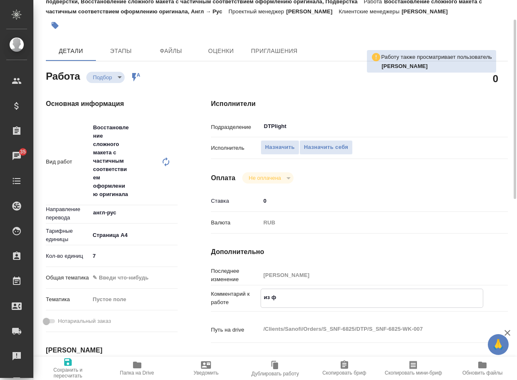
type textarea "x"
type textarea "из фай"
type textarea "x"
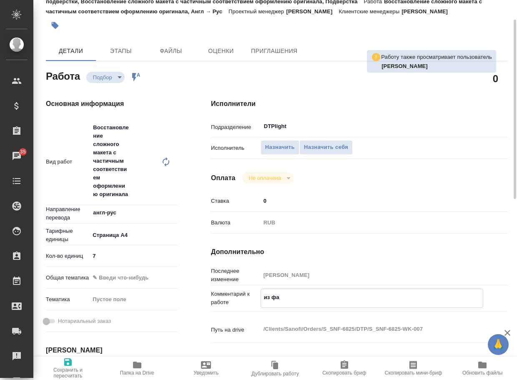
type textarea "x"
type textarea "из файл"
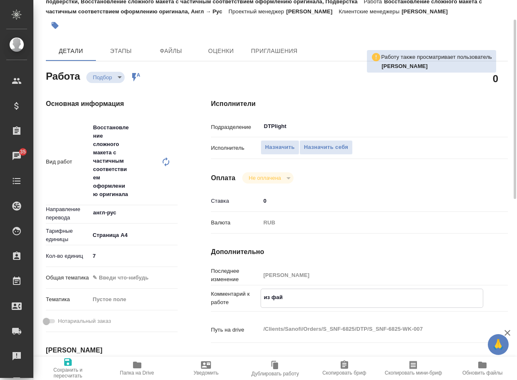
type textarea "x"
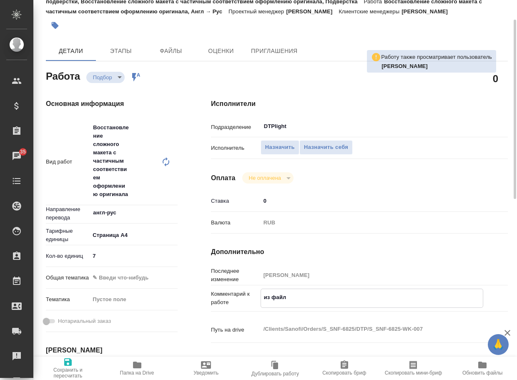
type textarea "из файла"
type textarea "x"
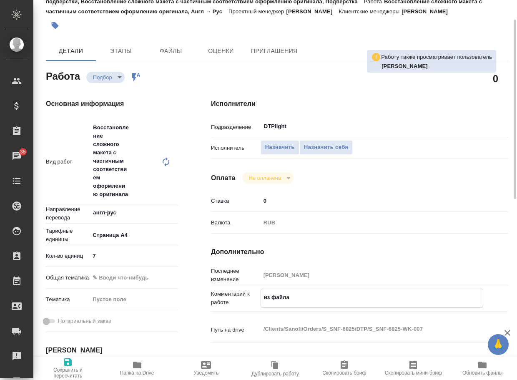
type textarea "x"
type textarea "из файла"
type textarea "x"
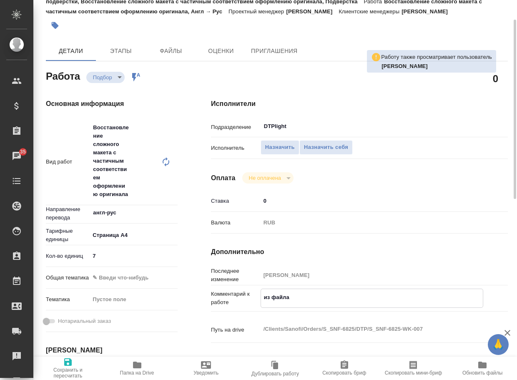
type textarea "x"
type textarea "из файла"
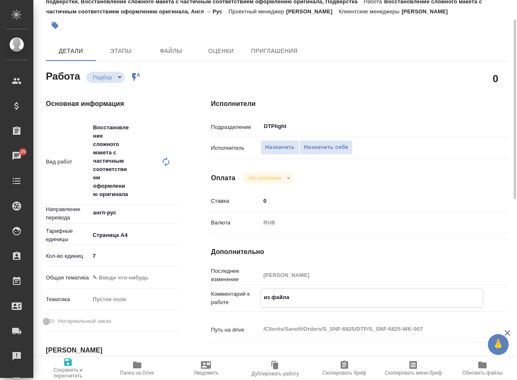
click at [131, 372] on span "Папка на Drive" at bounding box center [137, 373] width 34 height 6
type textarea "x"
click at [304, 297] on textarea "из файла" at bounding box center [371, 297] width 223 height 14
type textarea "из файла н"
type textarea "x"
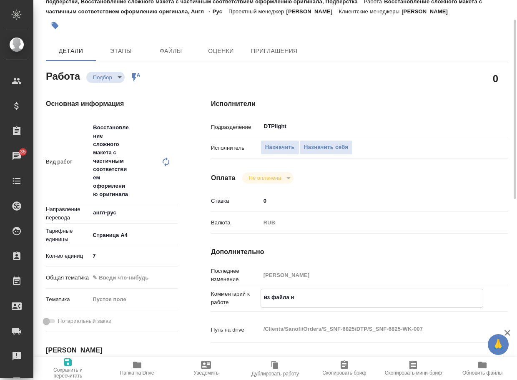
type textarea "x"
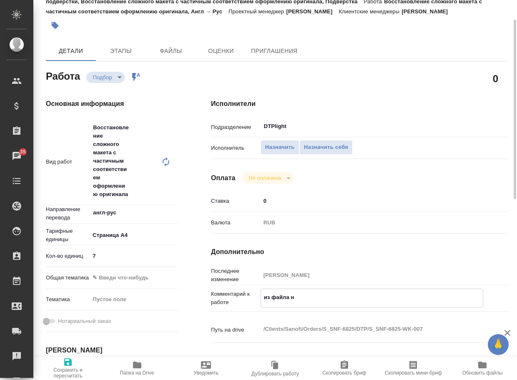
type textarea "из файла на"
type textarea "x"
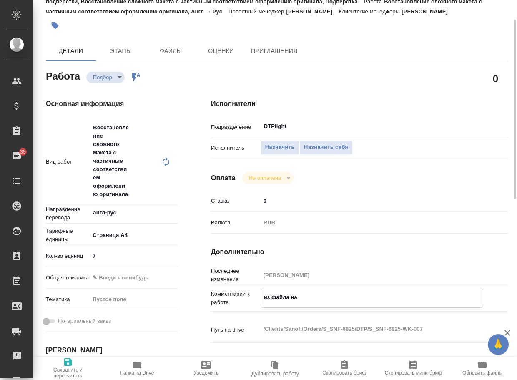
type textarea "из файла над"
type textarea "x"
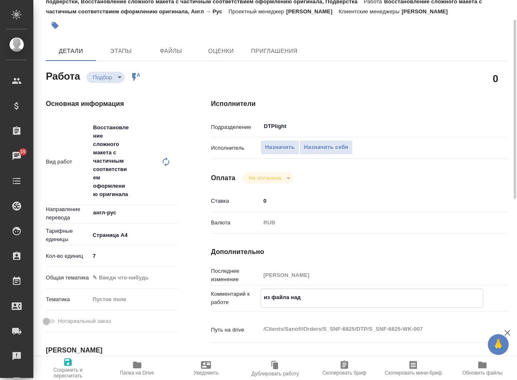
type textarea "x"
type textarea "из файла надо"
type textarea "x"
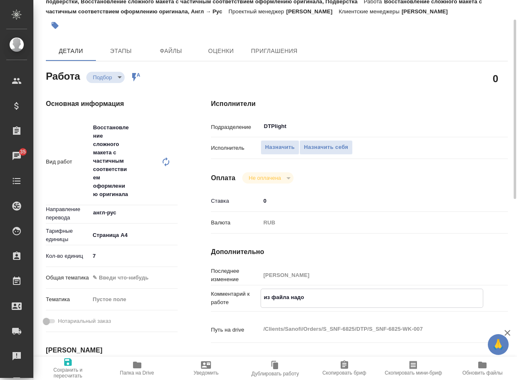
type textarea "x"
type textarea "из файла надо"
type textarea "x"
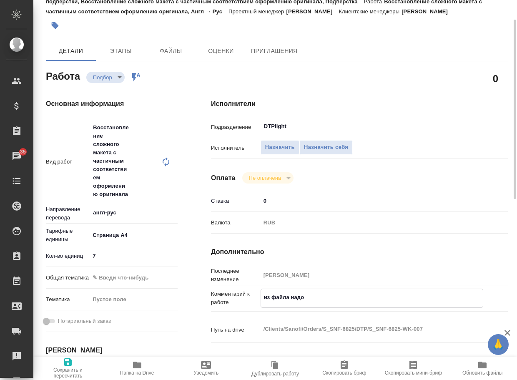
type textarea "x"
type textarea "из файла надо в"
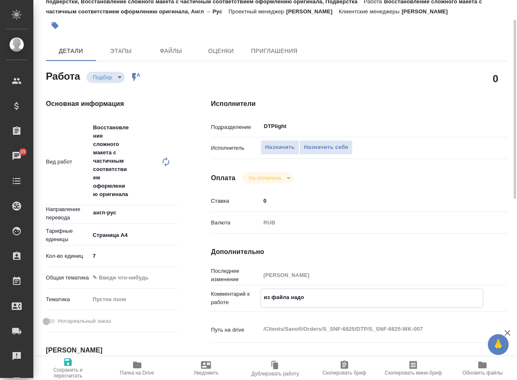
type textarea "x"
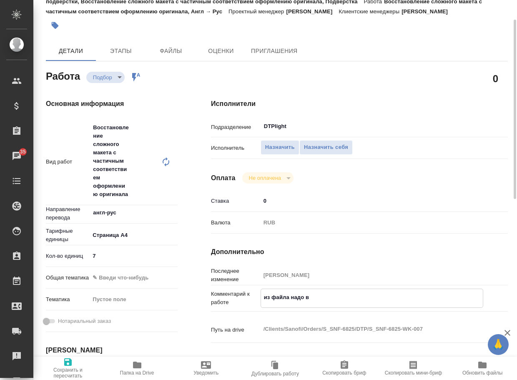
type textarea "из файла надо вз"
type textarea "x"
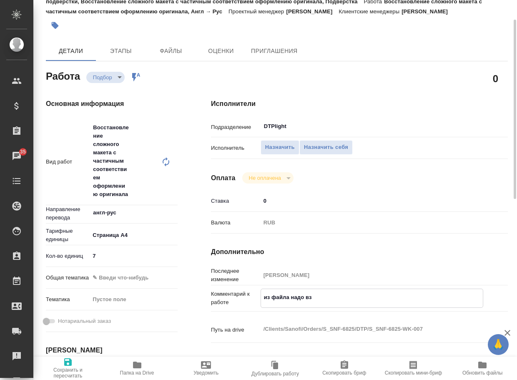
type textarea "x"
type textarea "из файла надо взя"
type textarea "x"
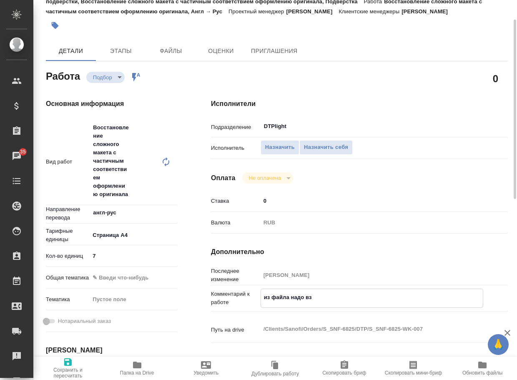
type textarea "x"
type textarea "из файла надо взят"
type textarea "x"
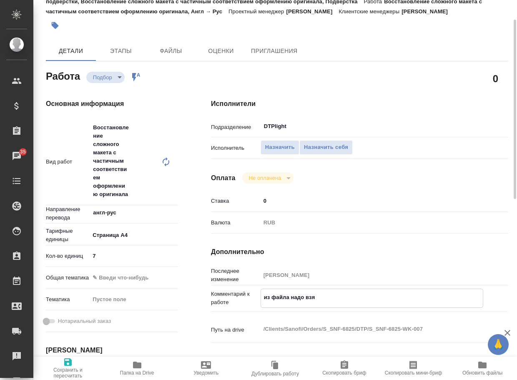
type textarea "x"
type textarea "из файла надо взять"
type textarea "x"
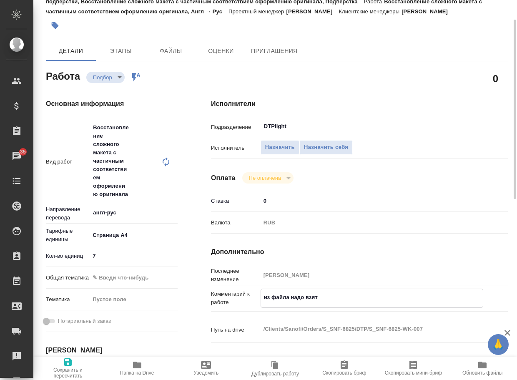
type textarea "x"
type textarea "из файла надо взять"
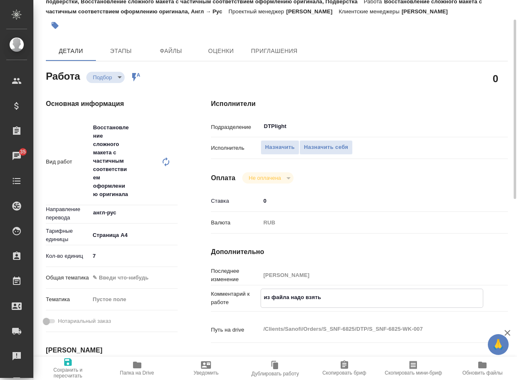
type textarea "x"
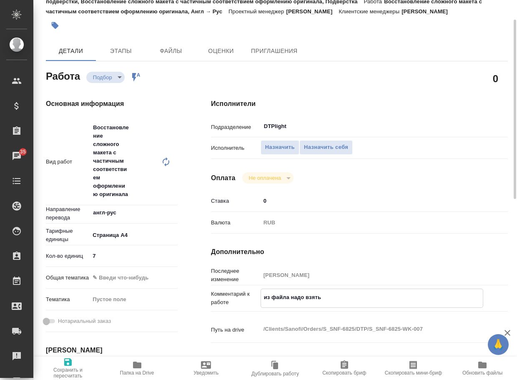
type textarea "из файла надо взять т"
type textarea "x"
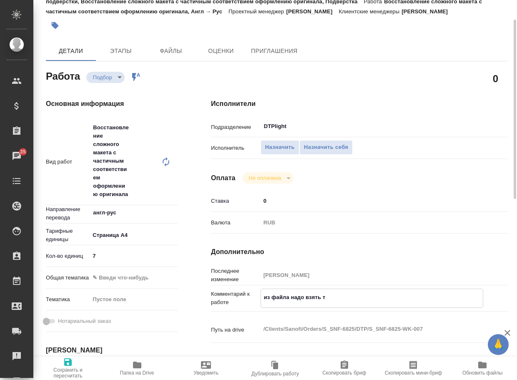
type textarea "x"
type textarea "из файла надо взять то"
type textarea "x"
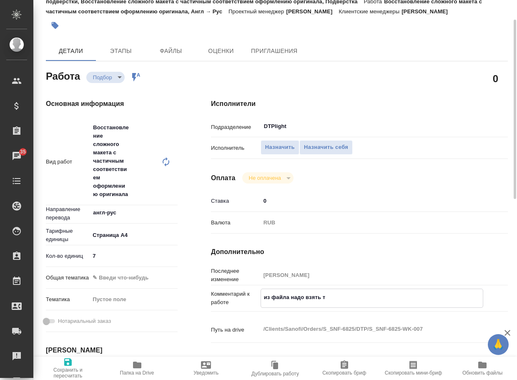
type textarea "x"
type textarea "из файла надо взять тол"
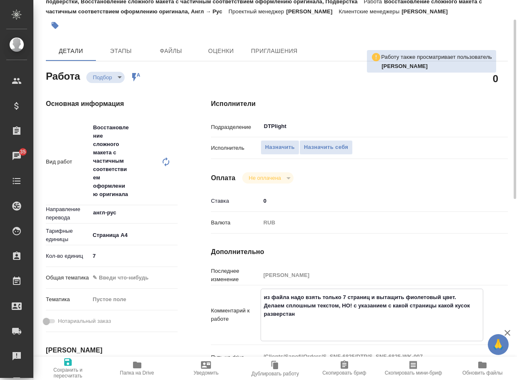
paste textarea "https://drive.awatera.com/apps/files/?dir=/Shares/Sanofi/Orders/S_SNF-6825/DTP/…"
click at [70, 365] on icon "button" at bounding box center [68, 362] width 8 height 8
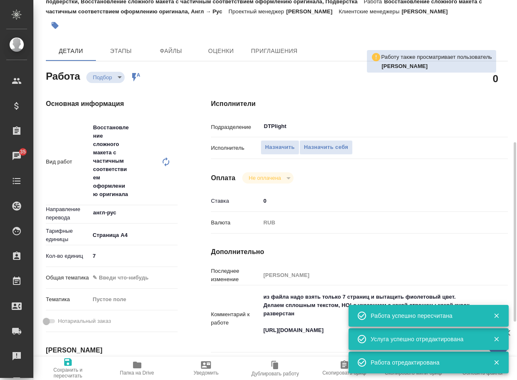
scroll to position [208, 0]
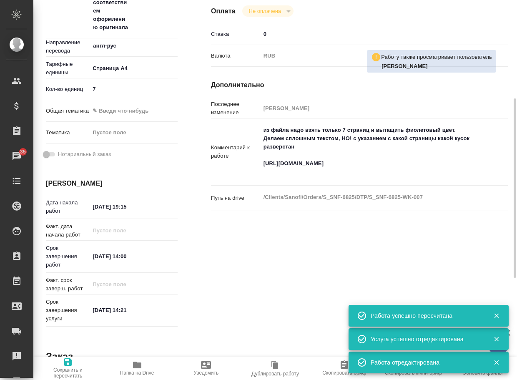
click at [368, 175] on textarea "из файла надо взять только 7 страниц и вытащить фиолетовый цвет. Делаем сплошны…" at bounding box center [371, 151] width 223 height 56
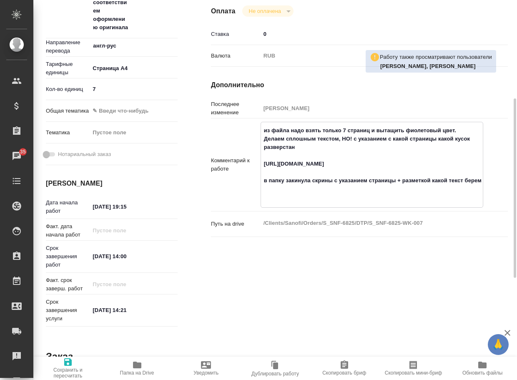
click at [70, 361] on icon "button" at bounding box center [68, 362] width 8 height 8
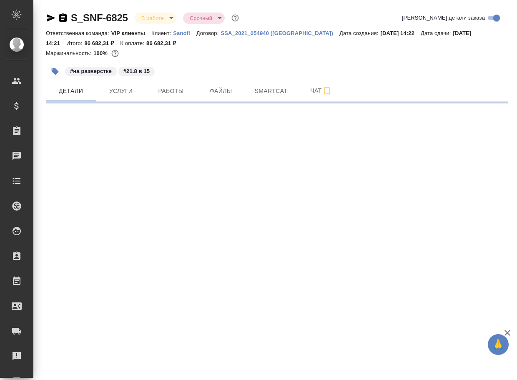
select select "RU"
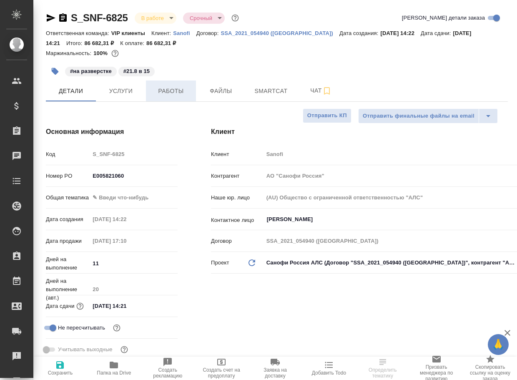
click at [171, 90] on span "Работы" at bounding box center [171, 91] width 40 height 10
type textarea "x"
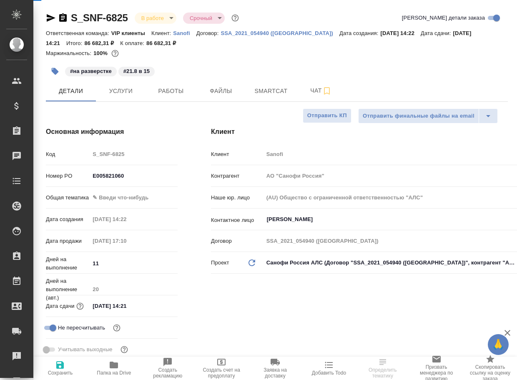
type textarea "x"
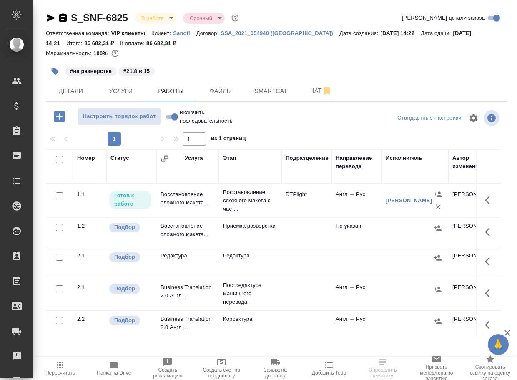
click at [166, 121] on input "Включить последовательность" at bounding box center [175, 117] width 30 height 10
checkbox input "true"
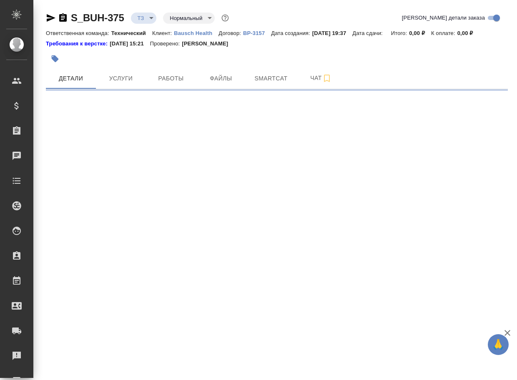
select select "RU"
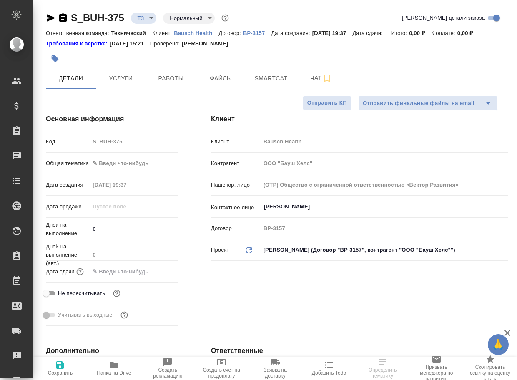
type textarea "x"
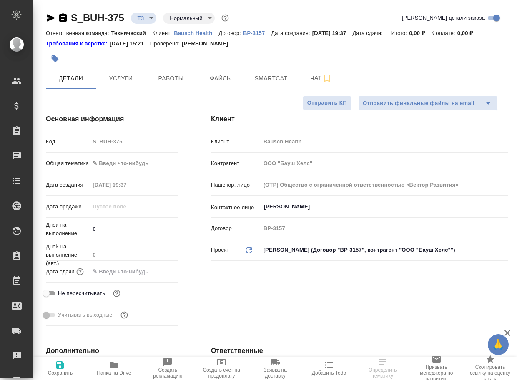
type textarea "x"
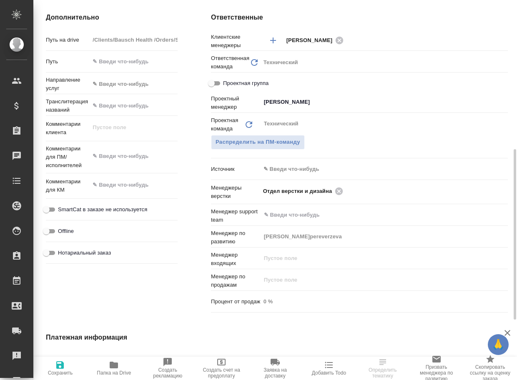
click at [114, 364] on icon "button" at bounding box center [114, 365] width 8 height 7
type textarea "x"
select select "RU"
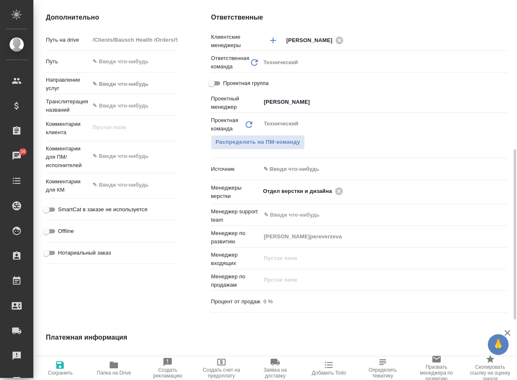
type textarea "x"
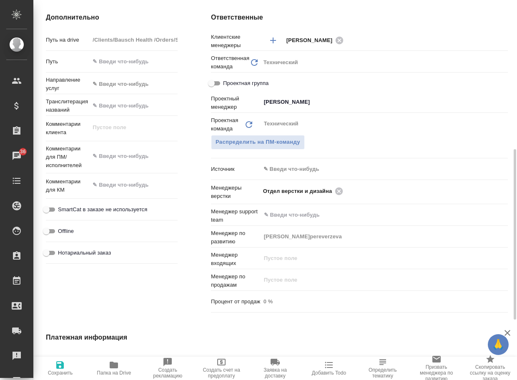
type textarea "x"
click at [340, 195] on icon at bounding box center [339, 191] width 8 height 8
type textarea "x"
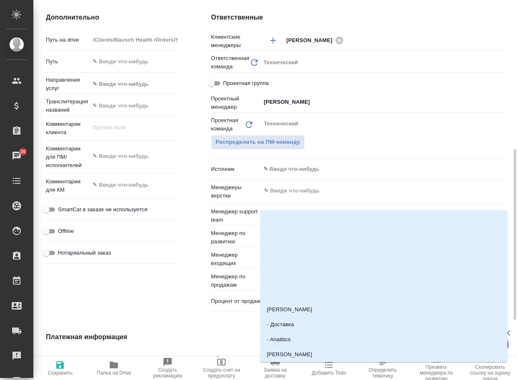
click at [340, 196] on input "text" at bounding box center [370, 191] width 214 height 10
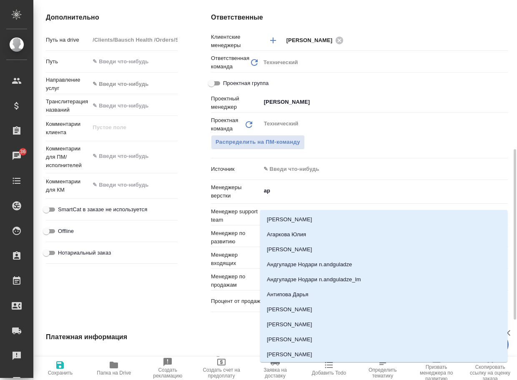
type input "арс"
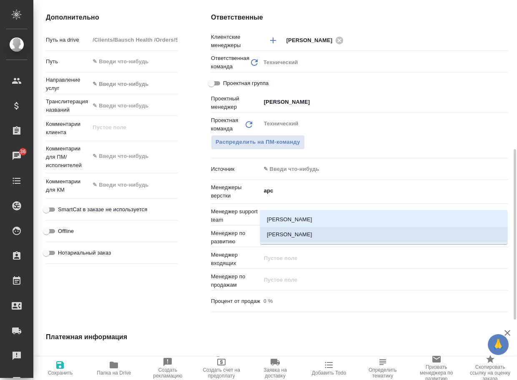
click at [302, 235] on li "[PERSON_NAME]" at bounding box center [383, 234] width 247 height 15
type textarea "x"
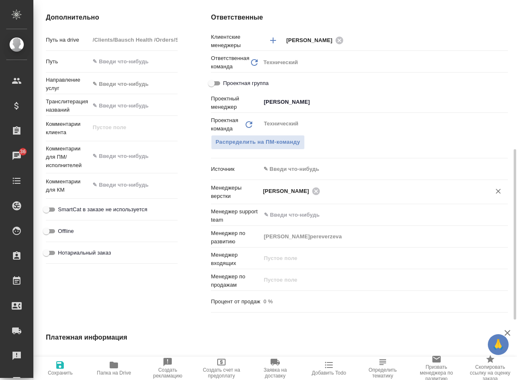
click at [55, 365] on icon "button" at bounding box center [60, 365] width 10 height 10
type textarea "x"
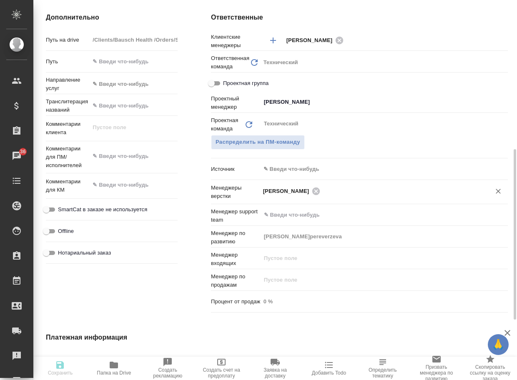
type textarea "x"
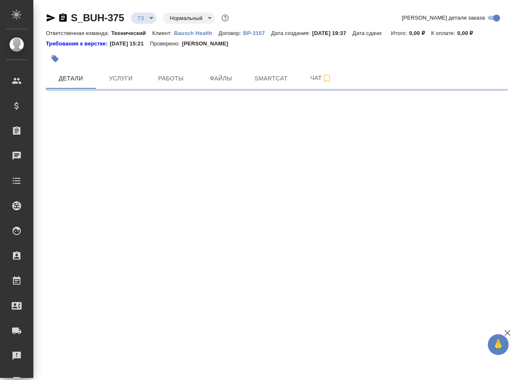
select select "RU"
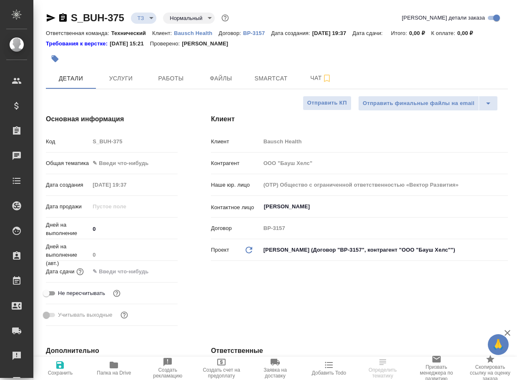
type textarea "x"
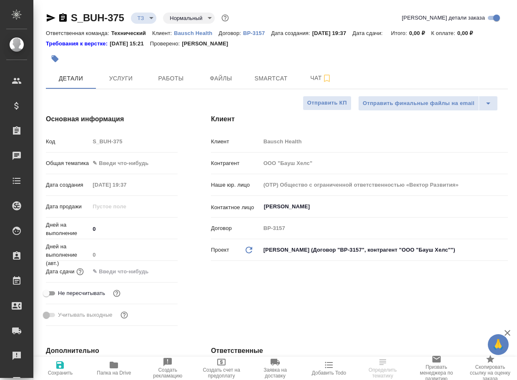
type textarea "x"
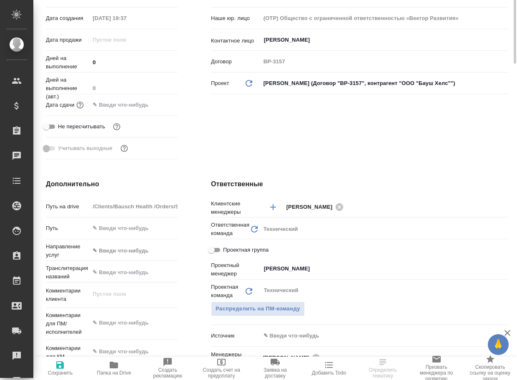
scroll to position [333, 0]
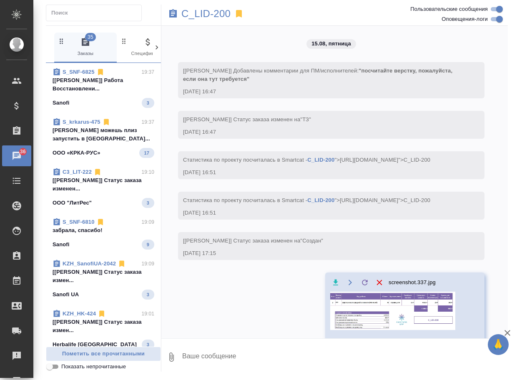
scroll to position [2587, 0]
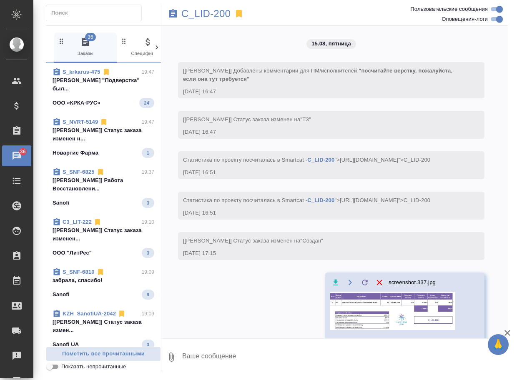
scroll to position [2587, 0]
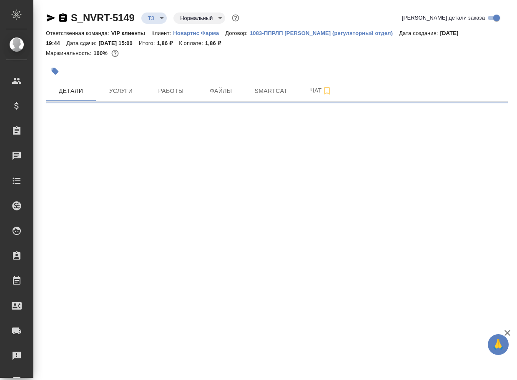
select select "RU"
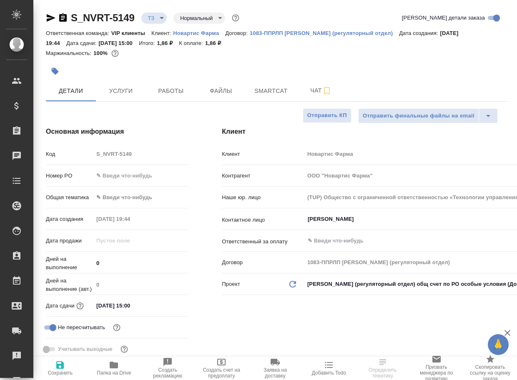
type textarea "x"
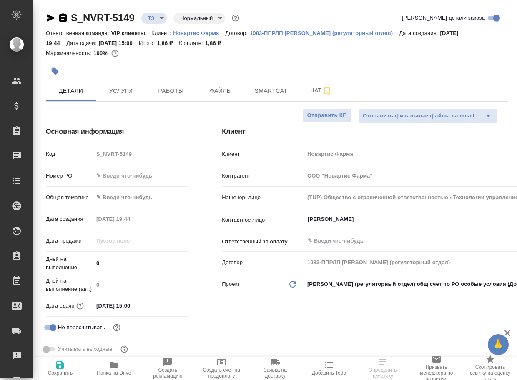
type textarea "x"
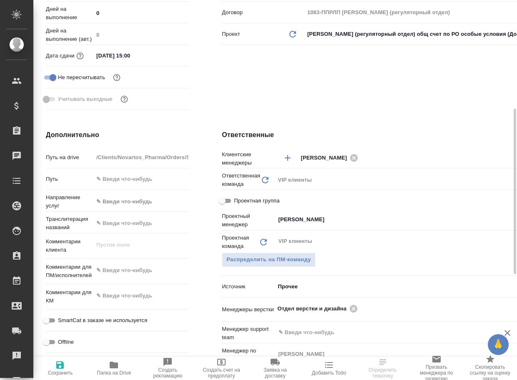
click at [111, 363] on icon "button" at bounding box center [114, 365] width 8 height 7
type textarea "x"
select select "RU"
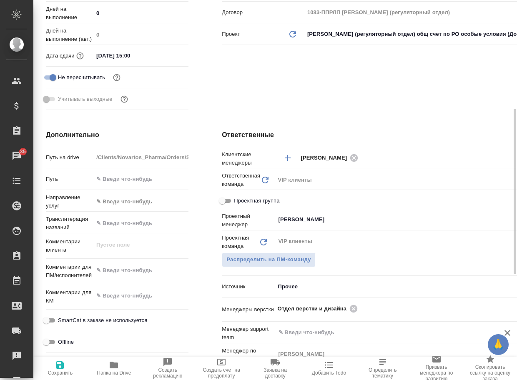
type textarea "x"
click at [350, 309] on icon at bounding box center [354, 309] width 8 height 8
type textarea "x"
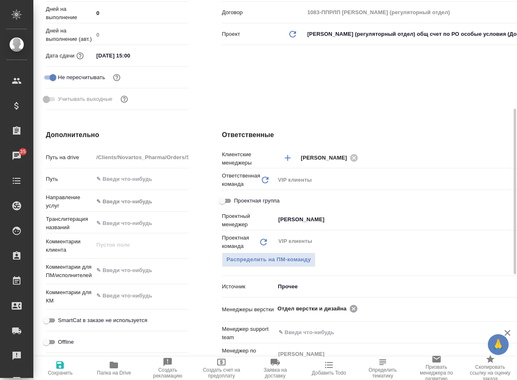
type textarea "x"
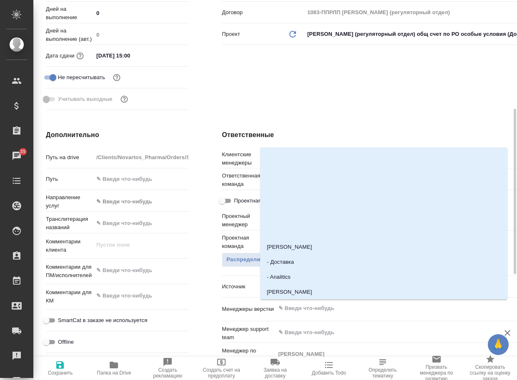
click at [341, 309] on input "text" at bounding box center [394, 308] width 233 height 10
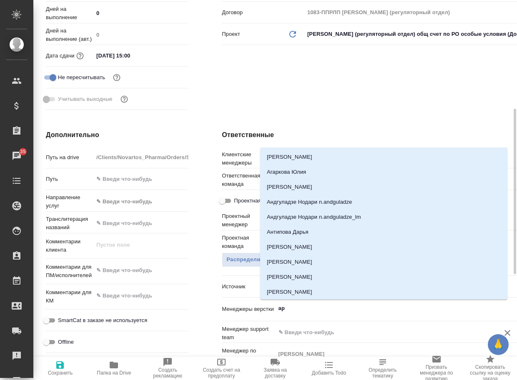
type input "арс"
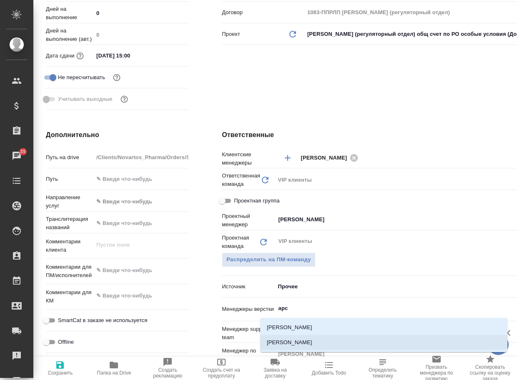
click at [310, 345] on li "[PERSON_NAME]" at bounding box center [383, 342] width 247 height 15
type textarea "x"
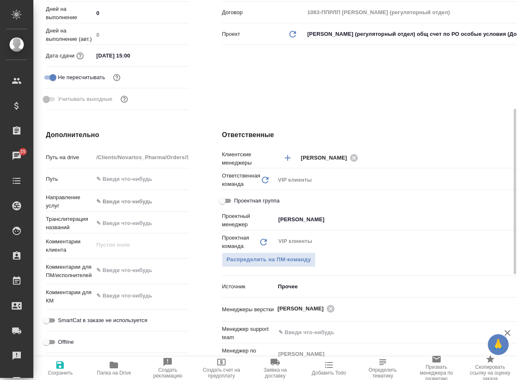
click at [70, 368] on span "Сохранить" at bounding box center [60, 368] width 44 height 16
type textarea "x"
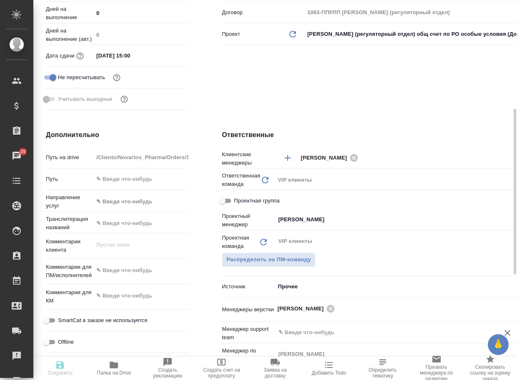
type textarea "x"
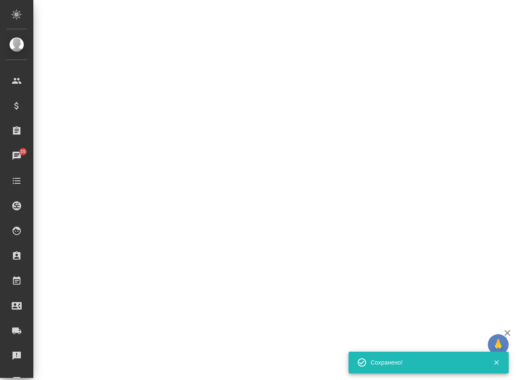
select select "RU"
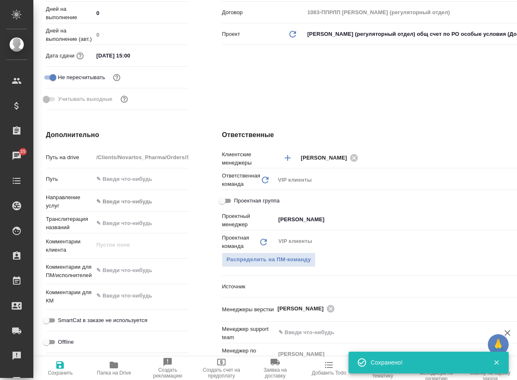
type textarea "x"
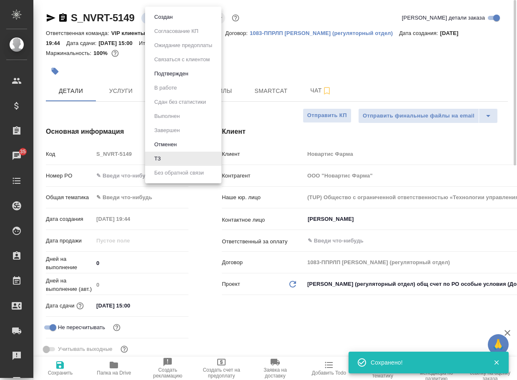
click at [159, 22] on body "🙏 .cls-1 fill:#fff; AWATERA Arsenyeva Vera Клиенты Спецификации Заказы 35 Чаты …" at bounding box center [258, 190] width 517 height 380
click at [160, 22] on li "Создан" at bounding box center [183, 17] width 76 height 14
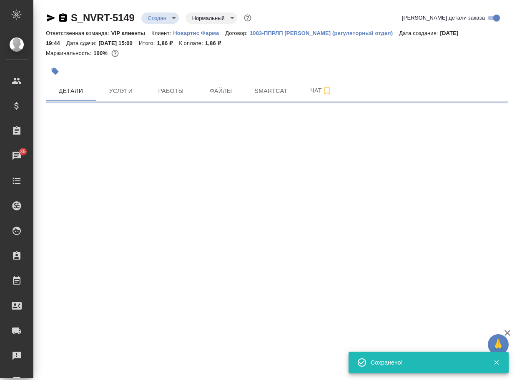
select select "RU"
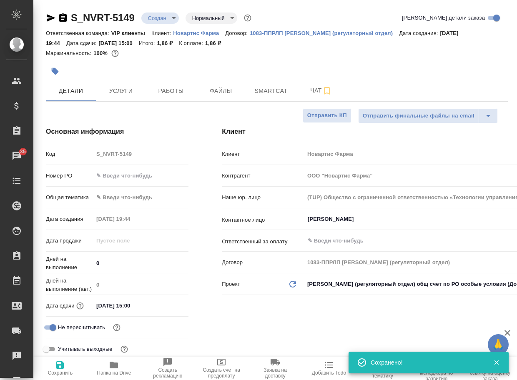
type textarea "x"
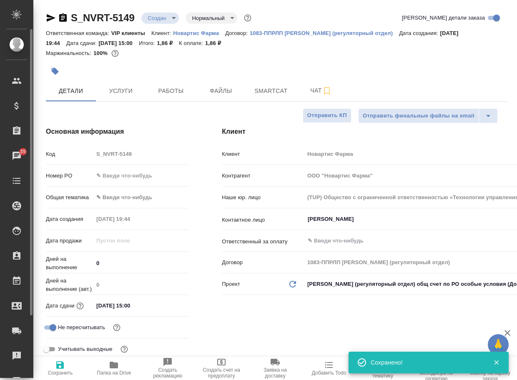
type textarea "x"
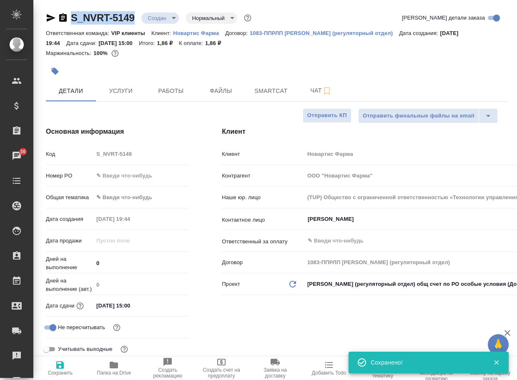
drag, startPoint x: 141, startPoint y: 22, endPoint x: 62, endPoint y: 15, distance: 79.4
click at [62, 15] on div "S_NVRT-5149 Создан new Нормальный normal" at bounding box center [149, 17] width 207 height 13
copy link "S_NVRT-5149"
type textarea "x"
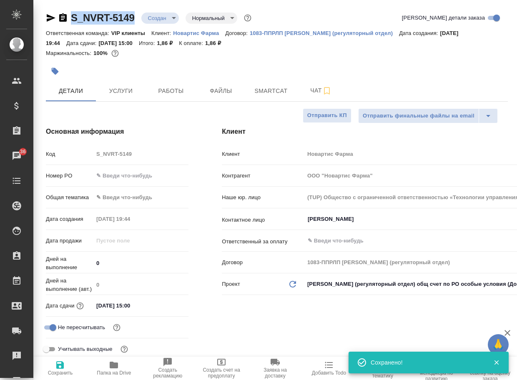
type textarea "x"
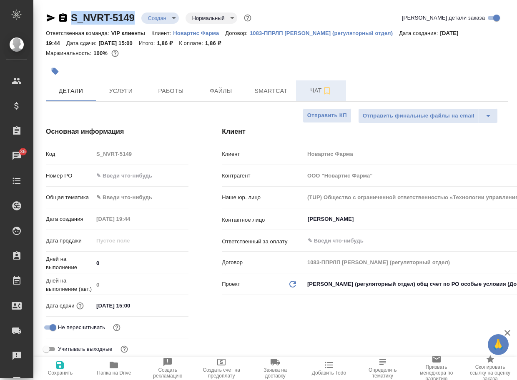
click at [313, 87] on span "Чат" at bounding box center [321, 90] width 40 height 10
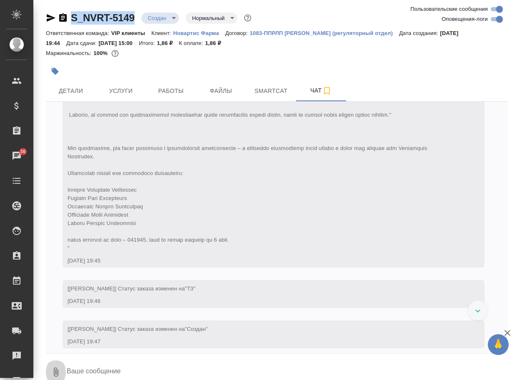
click at [62, 367] on button "0" at bounding box center [56, 372] width 20 height 28
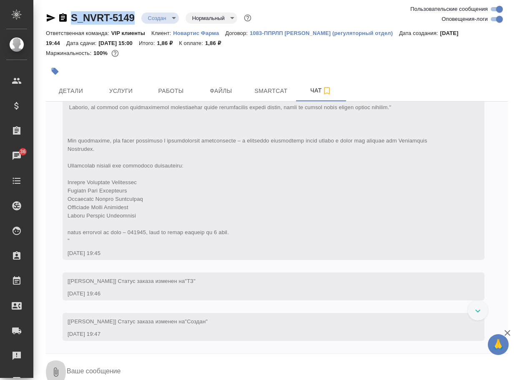
scroll to position [456, 0]
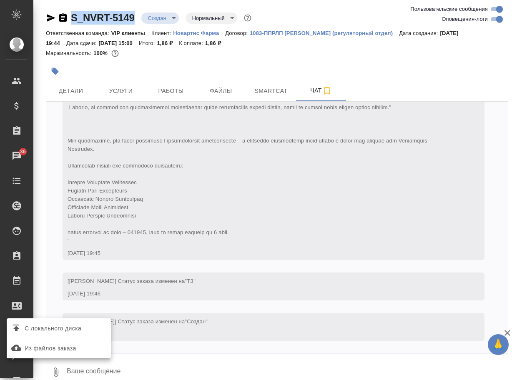
click at [76, 332] on span "С локального диска" at bounding box center [53, 328] width 57 height 10
click at [0, 0] on input "С локального диска" at bounding box center [0, 0] width 0 height 0
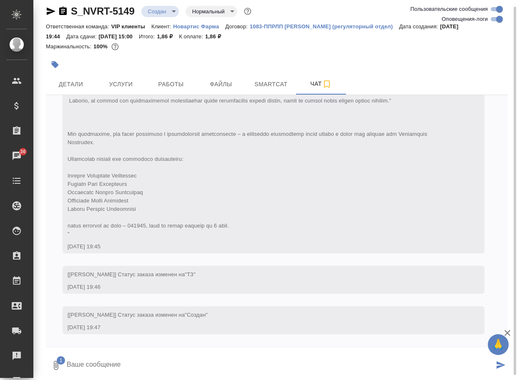
click at [116, 366] on textarea at bounding box center [280, 365] width 428 height 28
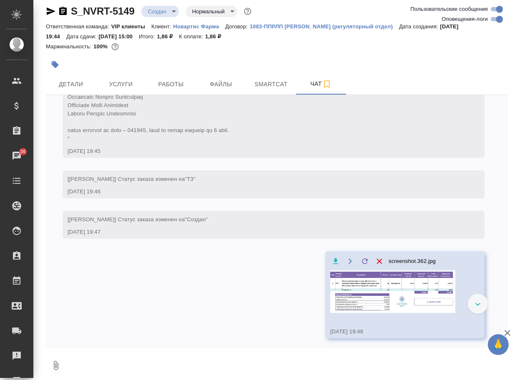
scroll to position [513, 0]
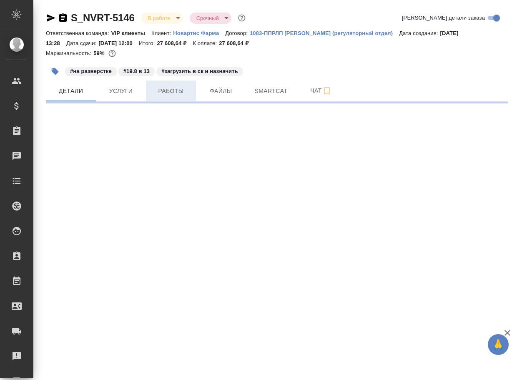
click at [168, 91] on span "Работы" at bounding box center [171, 91] width 40 height 10
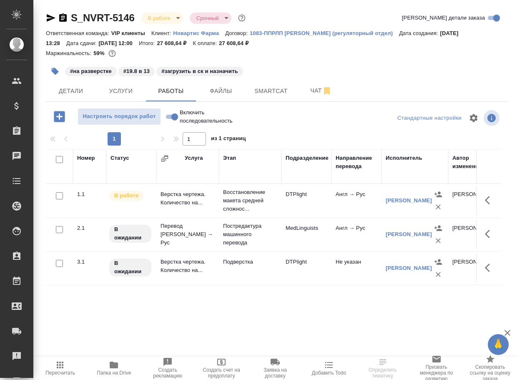
click at [168, 119] on input "Включить последовательность" at bounding box center [175, 117] width 30 height 10
checkbox input "true"
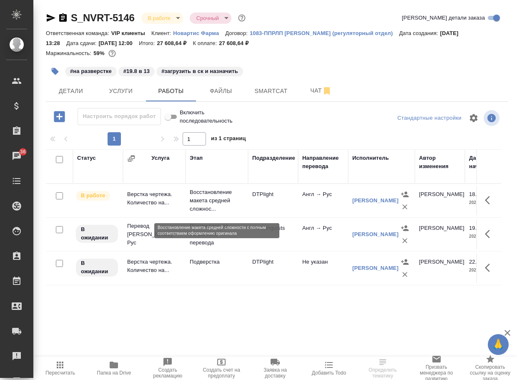
click at [211, 209] on p "Восстановление макета средней сложнос..." at bounding box center [217, 200] width 54 height 25
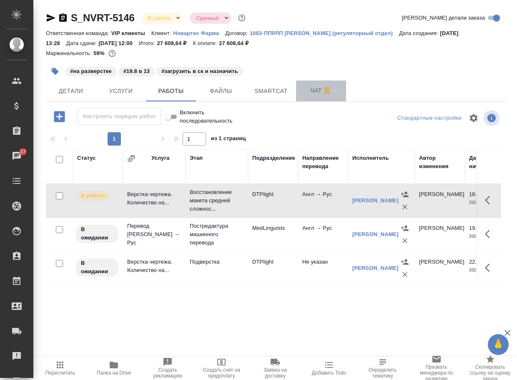
click at [317, 88] on span "Чат" at bounding box center [321, 90] width 40 height 10
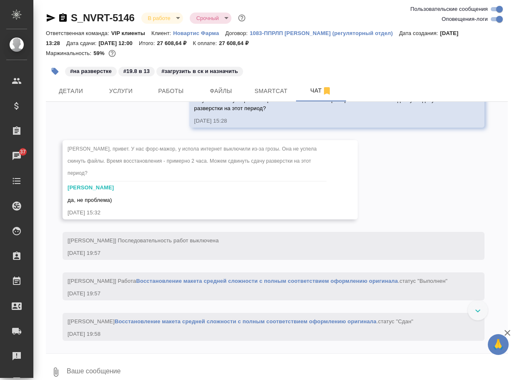
click at [113, 372] on textarea at bounding box center [287, 372] width 442 height 28
paste textarea "[URL][DOMAIN_NAME]"
type textarea "[URL][DOMAIN_NAME]"
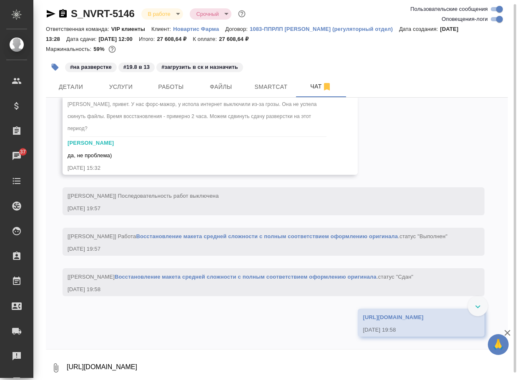
scroll to position [3316, 0]
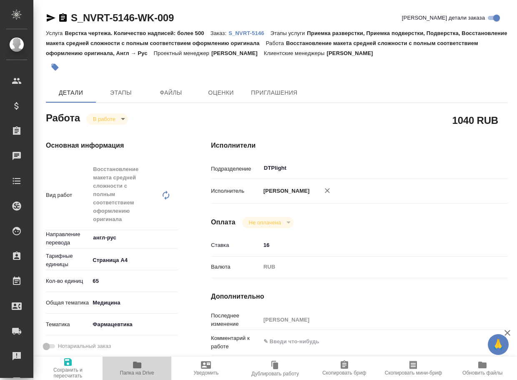
click at [135, 359] on button "Папка на Drive" at bounding box center [137, 367] width 69 height 23
type textarea "x"
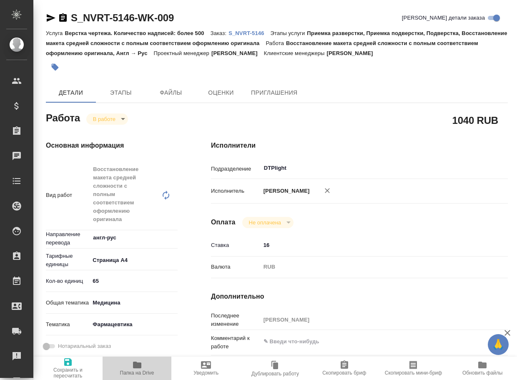
type textarea "x"
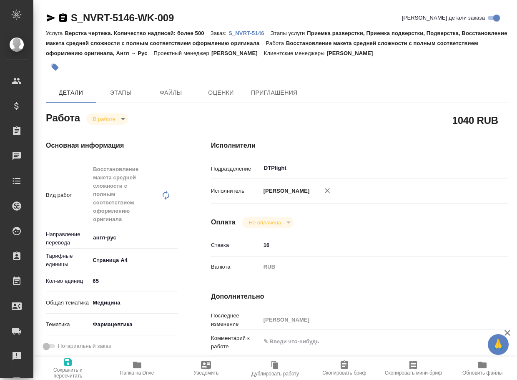
type textarea "x"
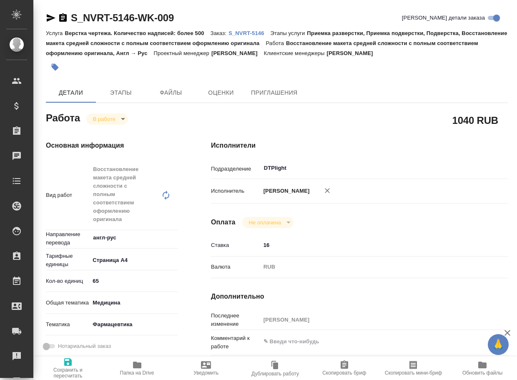
type textarea "x"
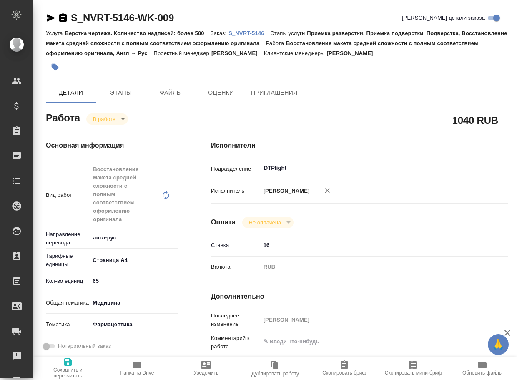
type textarea "x"
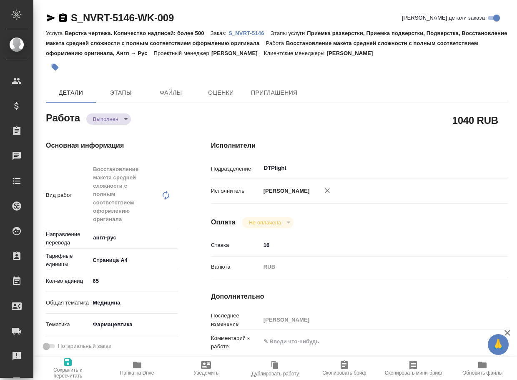
type textarea "x"
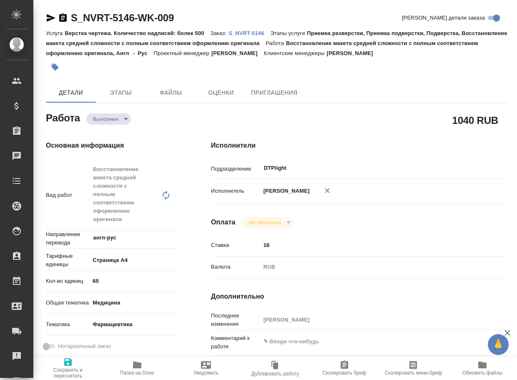
type textarea "x"
click at [107, 114] on body "🙏 .cls-1 fill:#fff; AWATERA Arsenyeva [PERSON_NAME] Спецификации Заказы Чаты To…" at bounding box center [258, 190] width 517 height 380
type textarea "x"
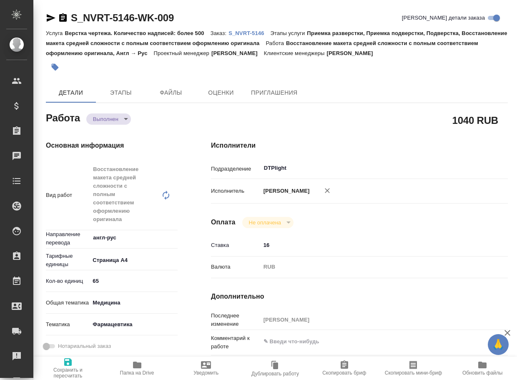
type textarea "x"
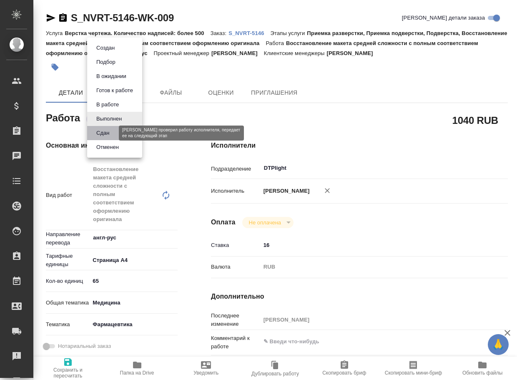
click at [106, 130] on button "Сдан" at bounding box center [103, 132] width 18 height 9
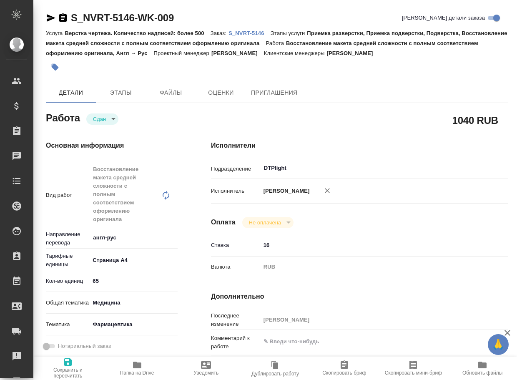
type textarea "x"
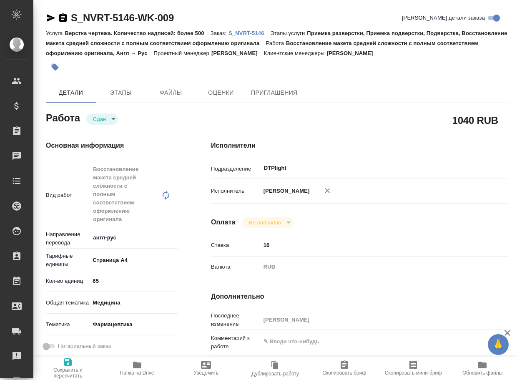
type textarea "x"
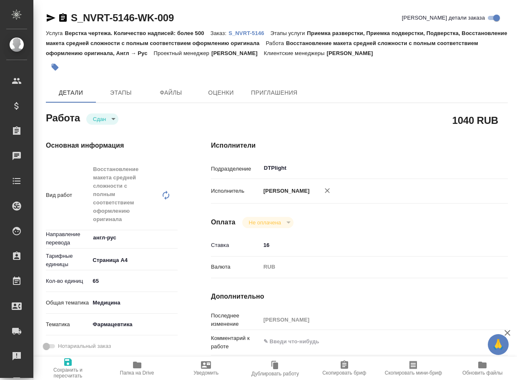
type textarea "x"
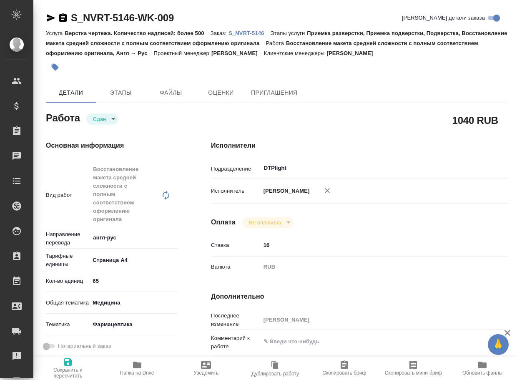
type textarea "x"
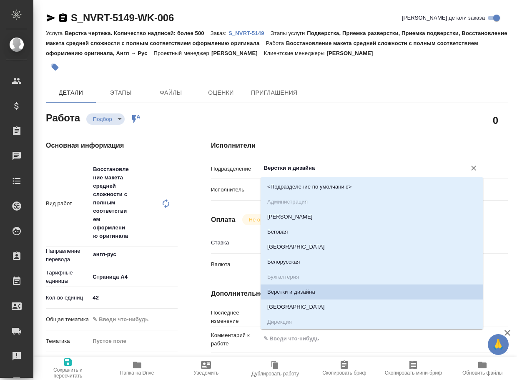
click at [291, 170] on input "Верстки и дизайна" at bounding box center [358, 168] width 190 height 10
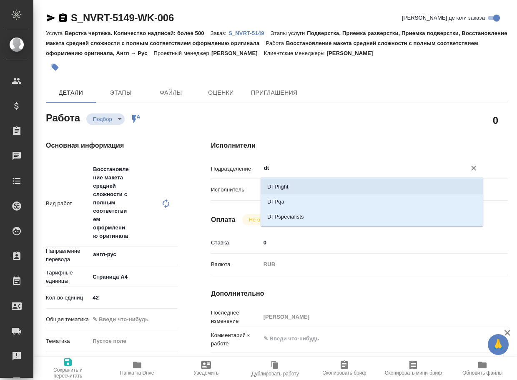
click at [271, 181] on li "DTPlight" at bounding box center [371, 186] width 223 height 15
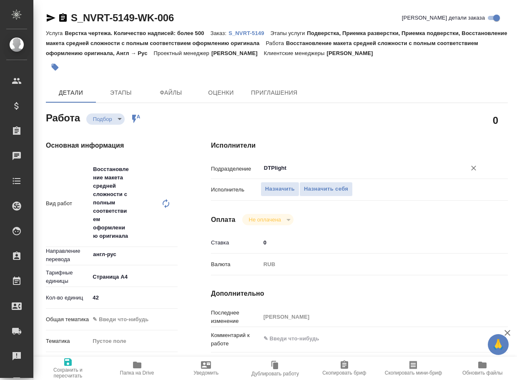
type input "DTPlight"
drag, startPoint x: 78, startPoint y: 364, endPoint x: 86, endPoint y: 342, distance: 23.1
click at [78, 364] on span "Сохранить и пересчитать" at bounding box center [67, 368] width 59 height 22
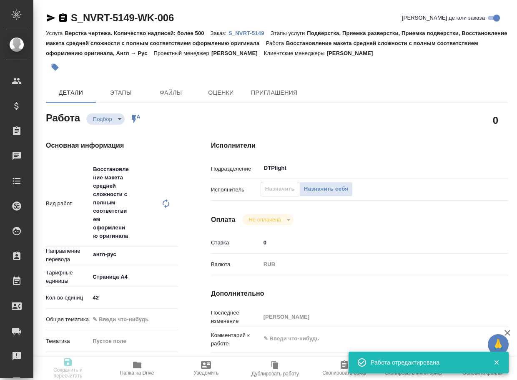
type input "recruiting"
type input "англ-рус"
type input "5f036ec4e16dec2d6b59c8ff"
type input "42"
type input "[DATE] 20:10"
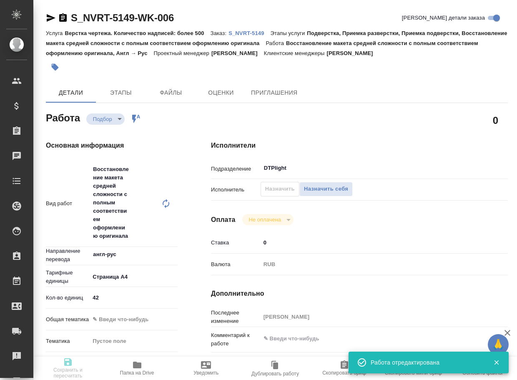
type input "[DATE] 20:00"
type input "[DATE] 15:00"
type input "DTPlight"
type input "notPayed"
type input "0"
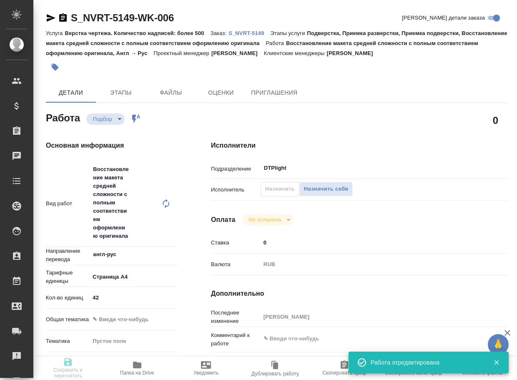
type input "RUB"
type input "[PERSON_NAME]"
type input "S_NVRT-5149"
type input "Верстка чертежа. Количество надписей: более 500"
type input "Подверстка, Приемка разверстки, Приемка подверстки, Восстановление макета средн…"
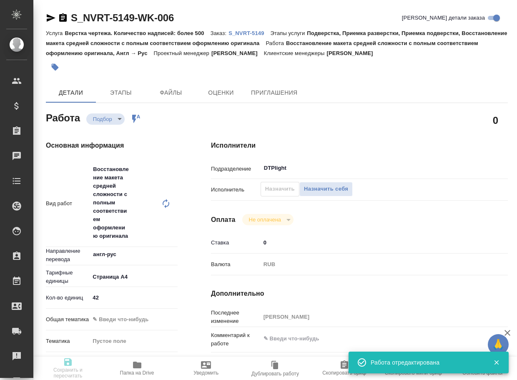
type input "[PERSON_NAME]"
type input "/Clients/Novartos_Pharma/Orders/S_NVRT-5149"
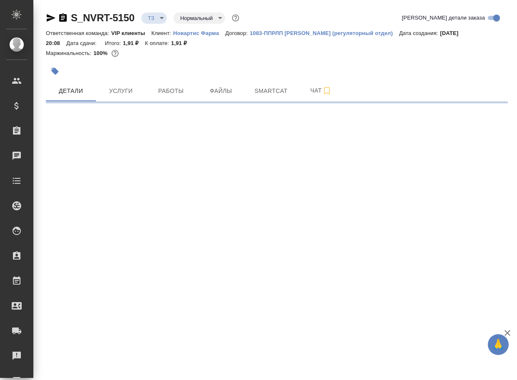
select select "RU"
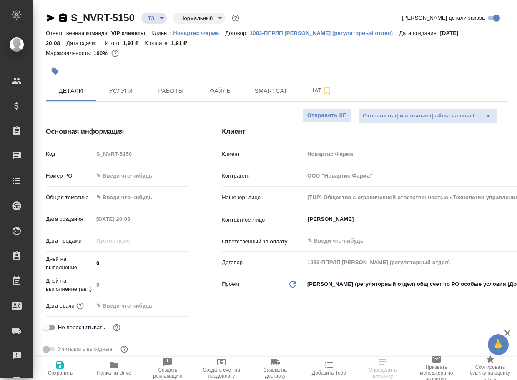
type textarea "x"
type input "[PERSON_NAME]"
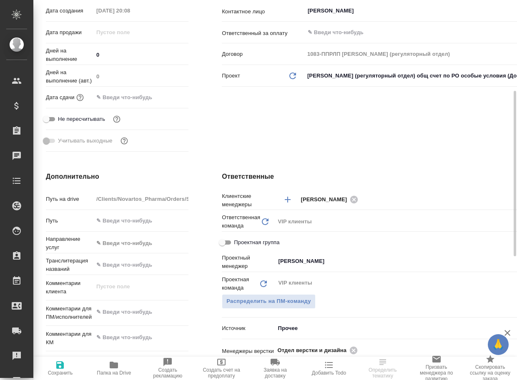
scroll to position [250, 0]
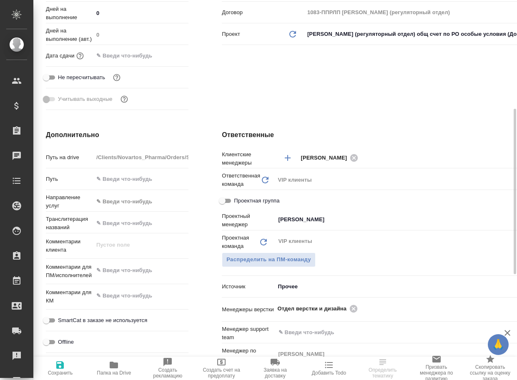
click at [109, 366] on icon "button" at bounding box center [114, 365] width 10 height 10
type textarea "x"
select select "RU"
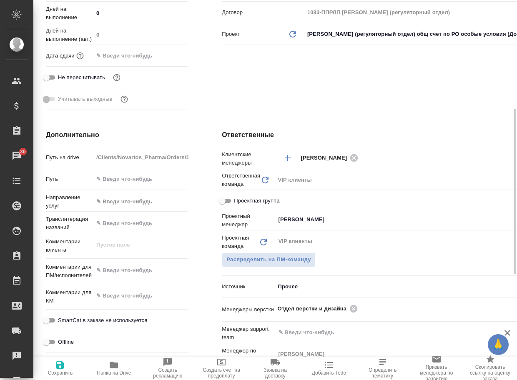
type textarea "x"
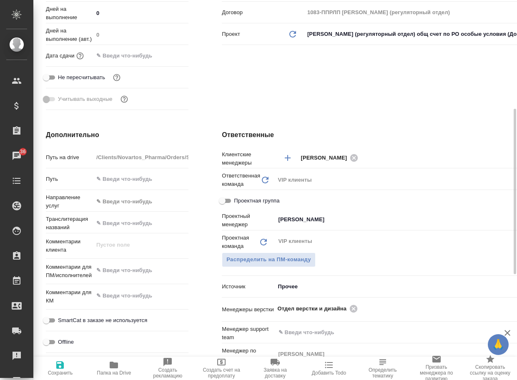
type textarea "x"
click at [350, 308] on icon at bounding box center [354, 309] width 8 height 8
type textarea "x"
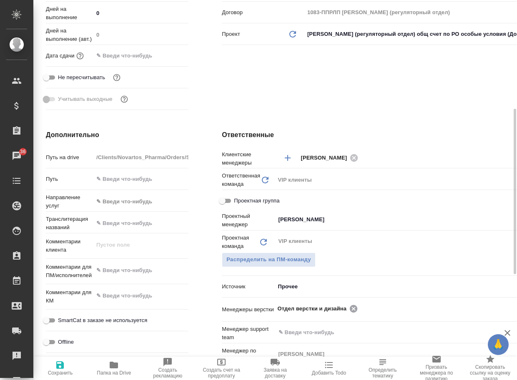
click at [360, 308] on input "text" at bounding box center [435, 308] width 150 height 10
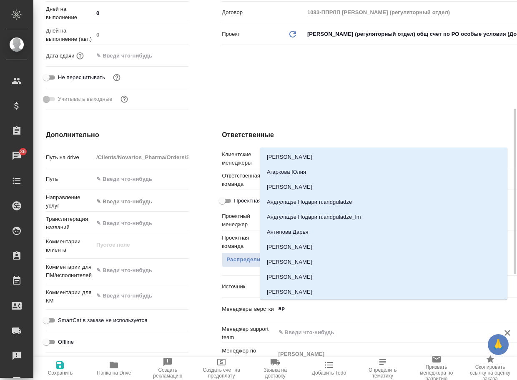
type input "арс"
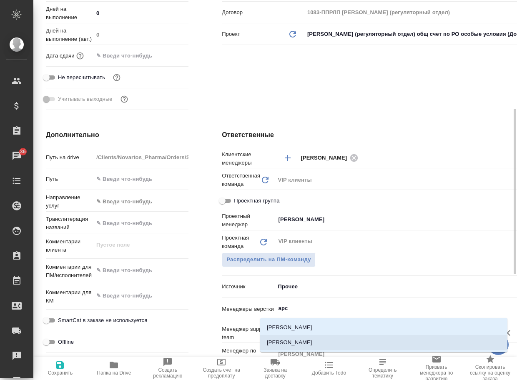
click at [313, 342] on li "[PERSON_NAME]" at bounding box center [383, 342] width 247 height 15
type textarea "x"
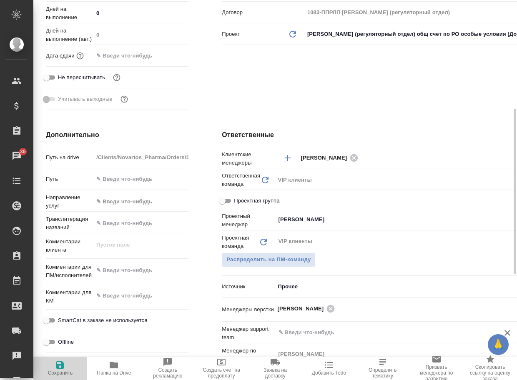
drag, startPoint x: 53, startPoint y: 369, endPoint x: 71, endPoint y: 352, distance: 25.1
click at [53, 368] on span "Сохранить" at bounding box center [60, 368] width 44 height 16
type textarea "x"
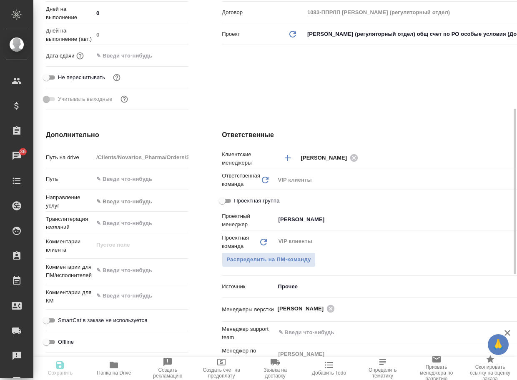
type textarea "x"
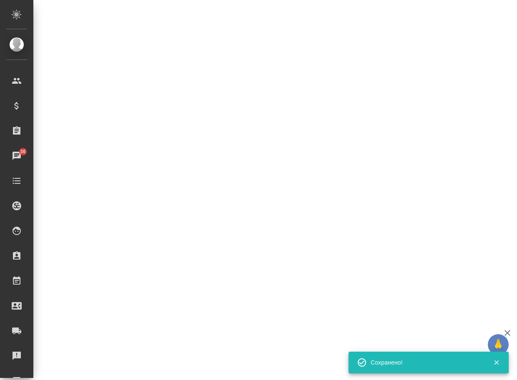
select select "RU"
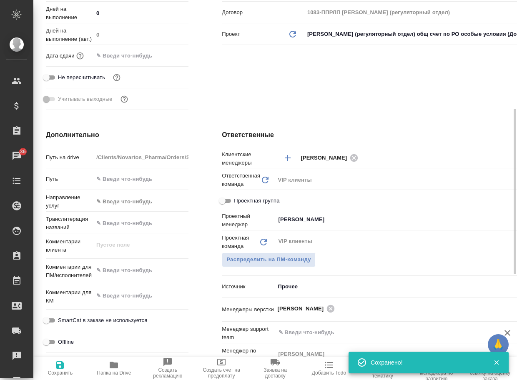
type textarea "x"
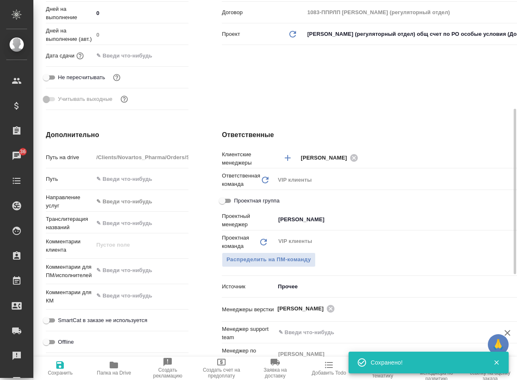
type textarea "x"
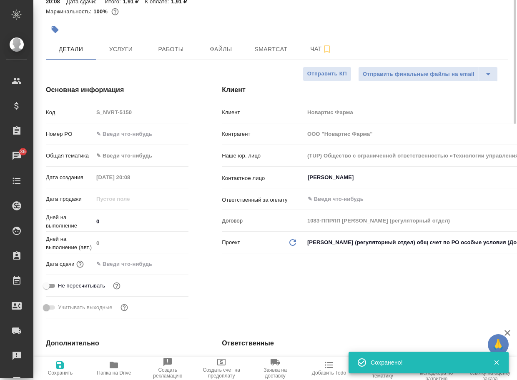
scroll to position [0, 0]
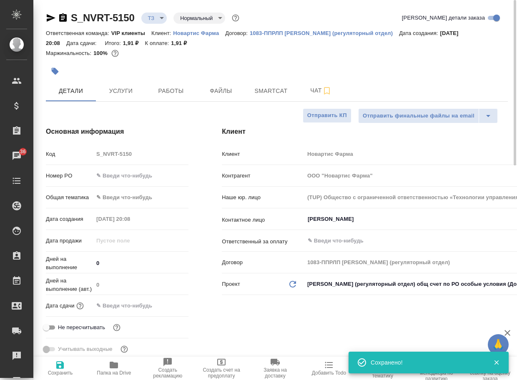
click at [151, 23] on body "🙏 .cls-1 fill:#fff; AWATERA Arsenyeva [PERSON_NAME] Спецификации Заказы 36 Чаты…" at bounding box center [258, 190] width 517 height 380
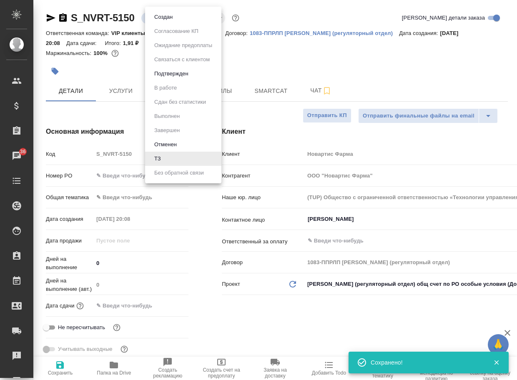
click at [160, 17] on button "Создан" at bounding box center [163, 17] width 23 height 9
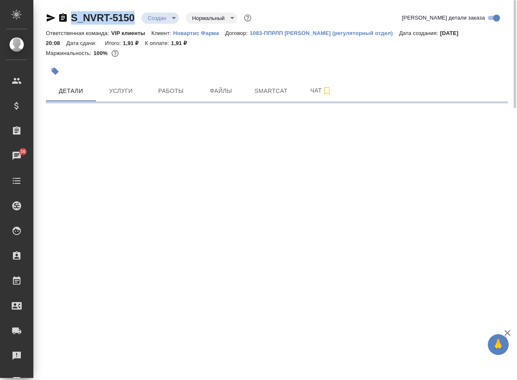
select select "RU"
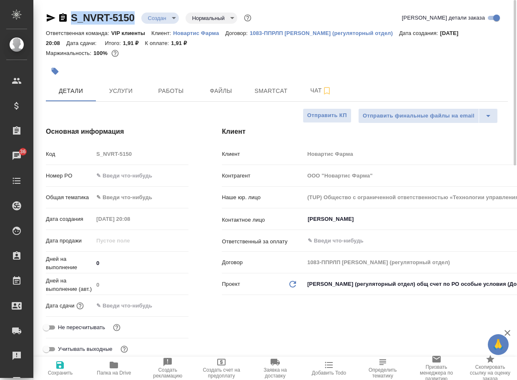
type textarea "x"
drag, startPoint x: 142, startPoint y: 24, endPoint x: 60, endPoint y: 17, distance: 82.4
click at [60, 17] on div "S_NVRT-5150 Создан new Нормальный normal" at bounding box center [149, 17] width 207 height 13
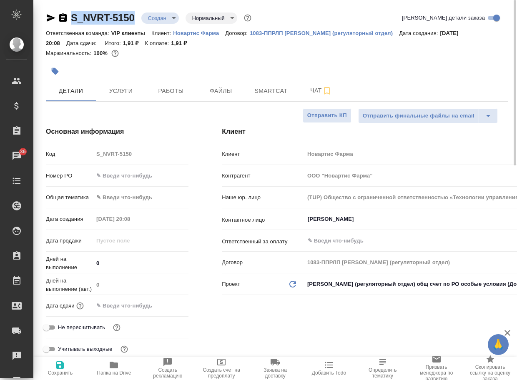
copy link "S_NVRT-5150"
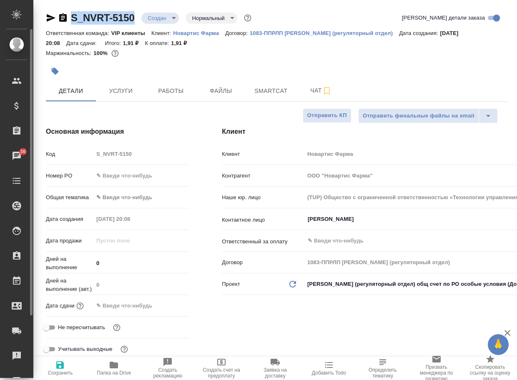
type textarea "x"
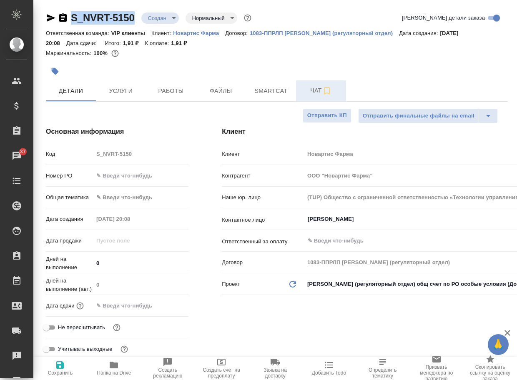
click at [309, 92] on span "Чат" at bounding box center [321, 90] width 40 height 10
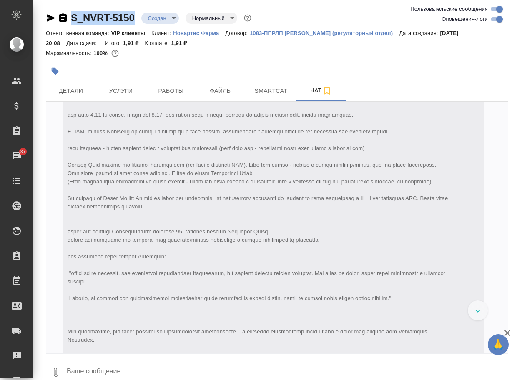
click at [58, 369] on icon "button" at bounding box center [56, 372] width 10 height 10
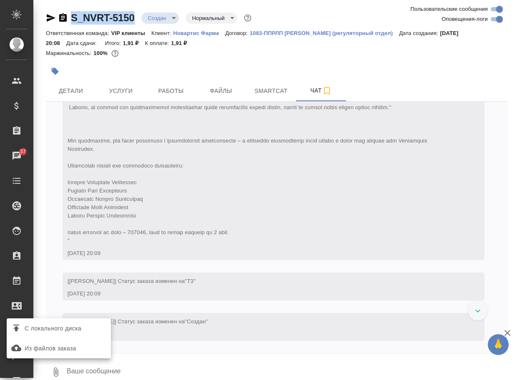
scroll to position [456, 0]
click at [74, 329] on span "С локального диска" at bounding box center [53, 328] width 57 height 10
click at [0, 0] on input "С локального диска" at bounding box center [0, 0] width 0 height 0
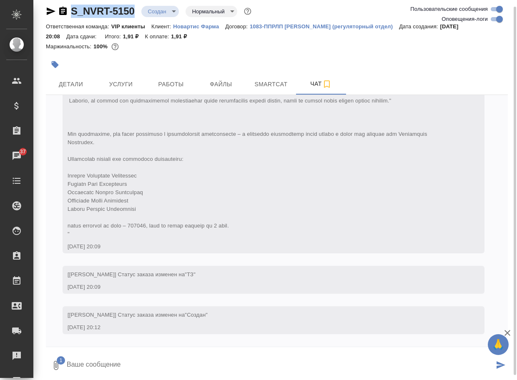
click at [138, 356] on textarea at bounding box center [280, 365] width 428 height 28
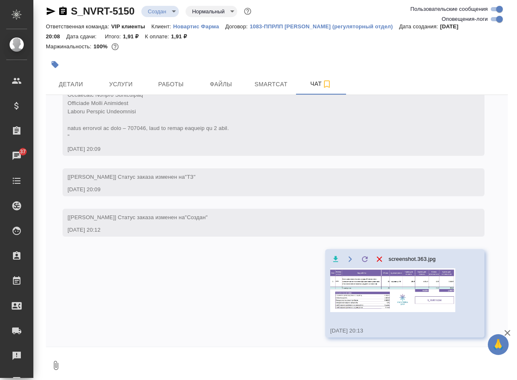
scroll to position [513, 0]
